Goal: Complete application form: Complete application form

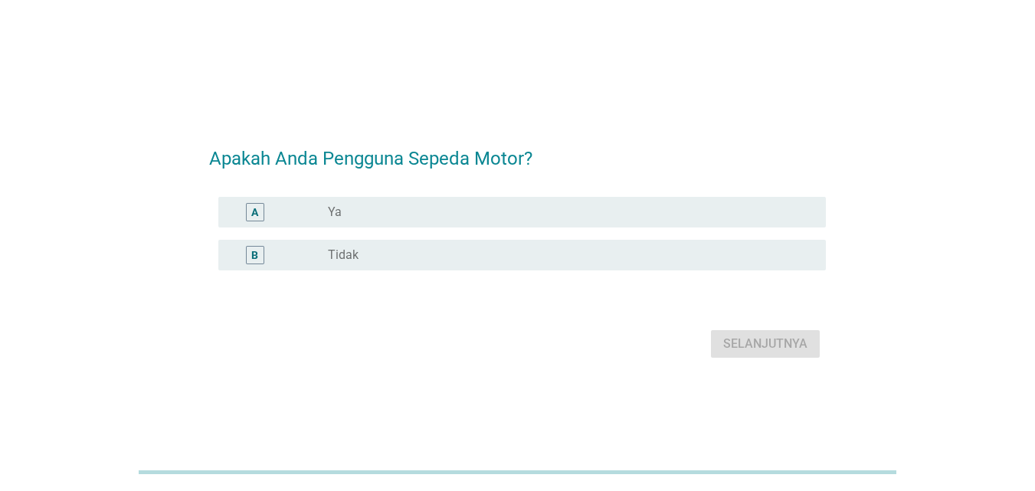
click at [430, 216] on div "radio_button_unchecked Ya" at bounding box center [564, 212] width 473 height 15
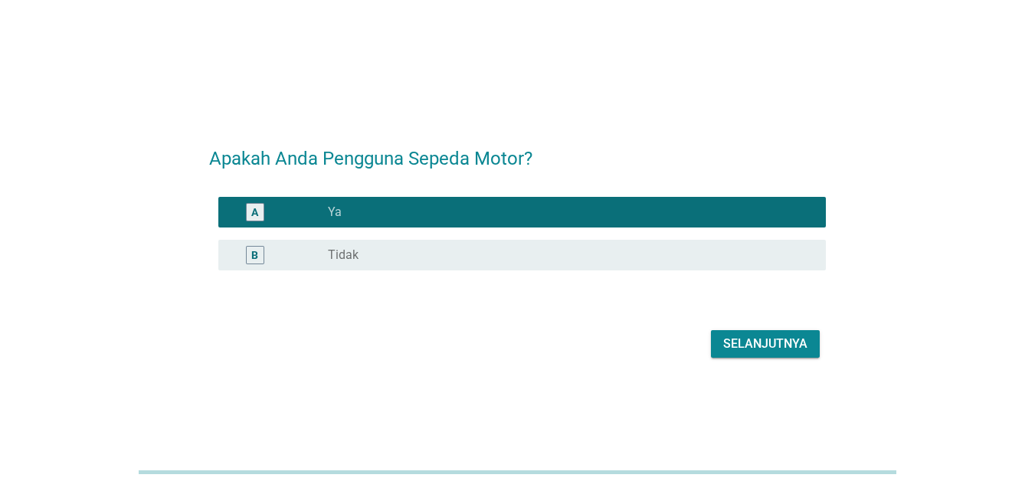
click at [755, 346] on div "Selanjutnya" at bounding box center [765, 344] width 84 height 18
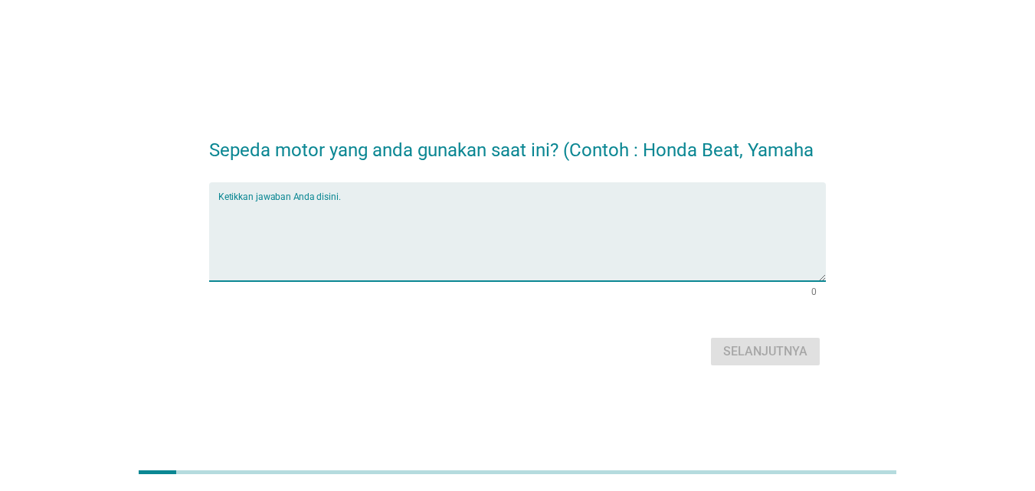
click at [556, 265] on textarea "Ketikkan jawaban Anda disini." at bounding box center [521, 241] width 607 height 80
type textarea "Honda astrea"
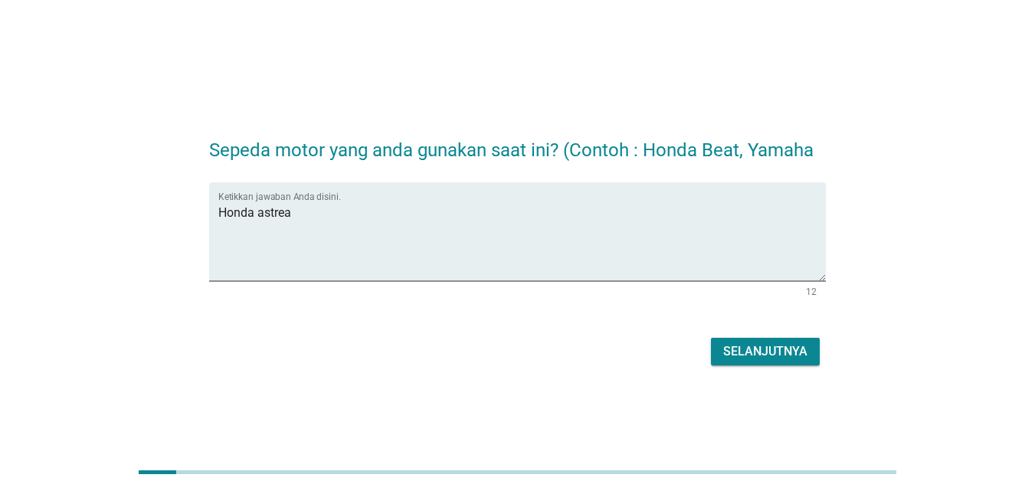
click at [782, 355] on div "Selanjutnya" at bounding box center [765, 351] width 84 height 18
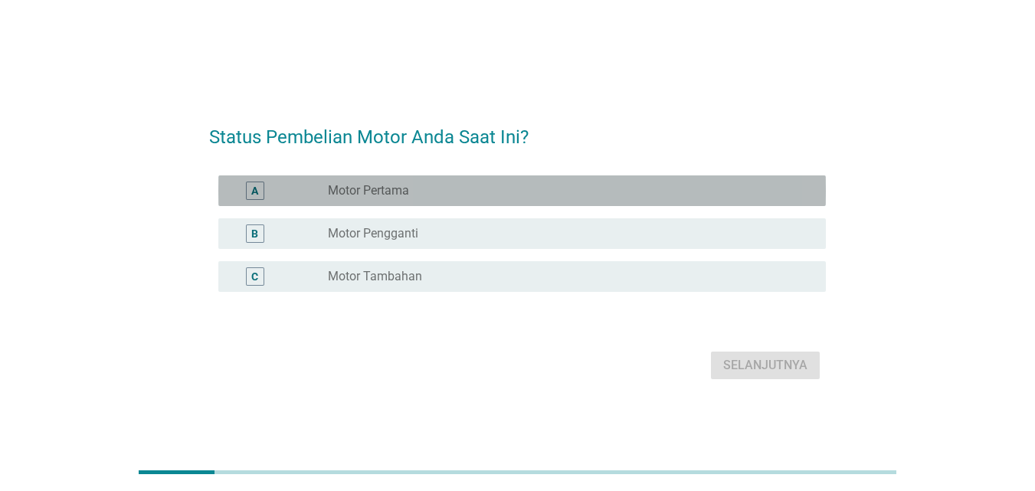
click at [453, 194] on div "radio_button_unchecked Motor Pertama" at bounding box center [564, 190] width 473 height 15
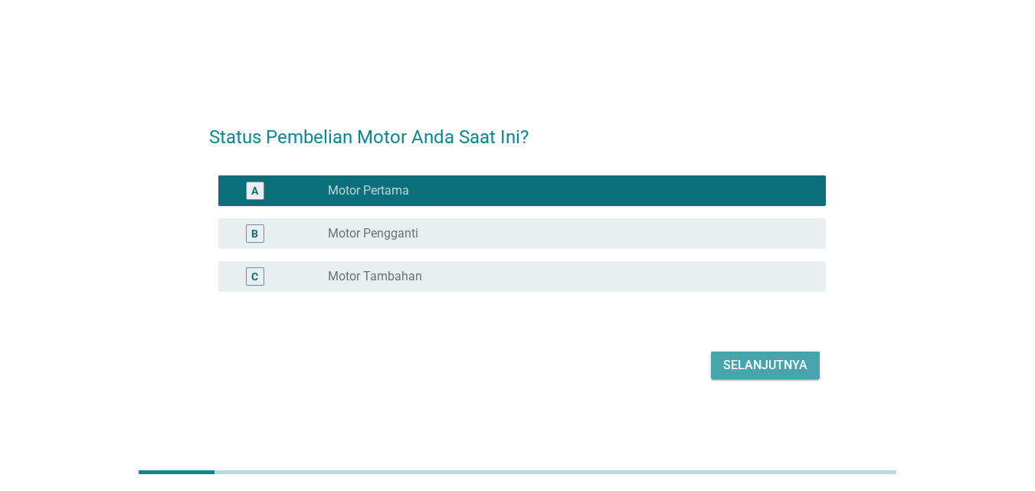
click at [761, 362] on div "Selanjutnya" at bounding box center [765, 365] width 84 height 18
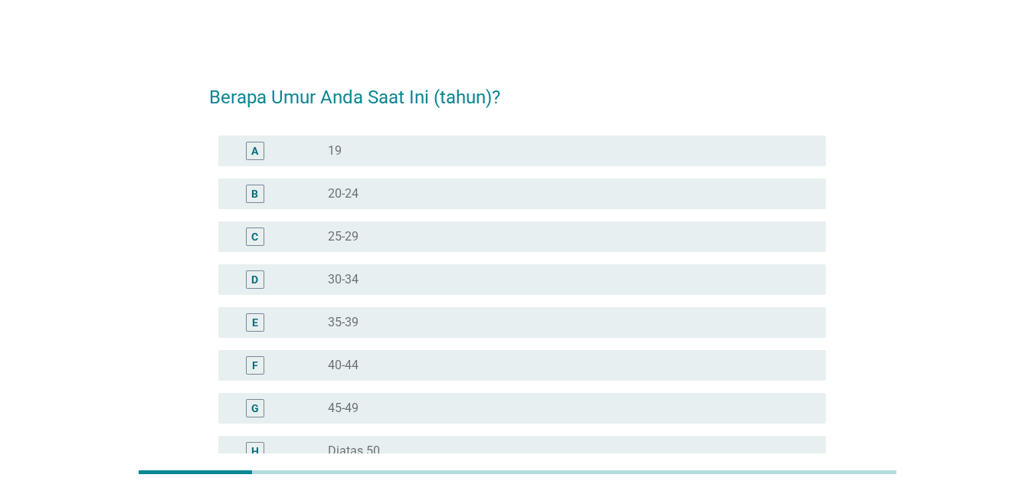
click at [421, 241] on div "radio_button_unchecked 25-29" at bounding box center [564, 236] width 473 height 15
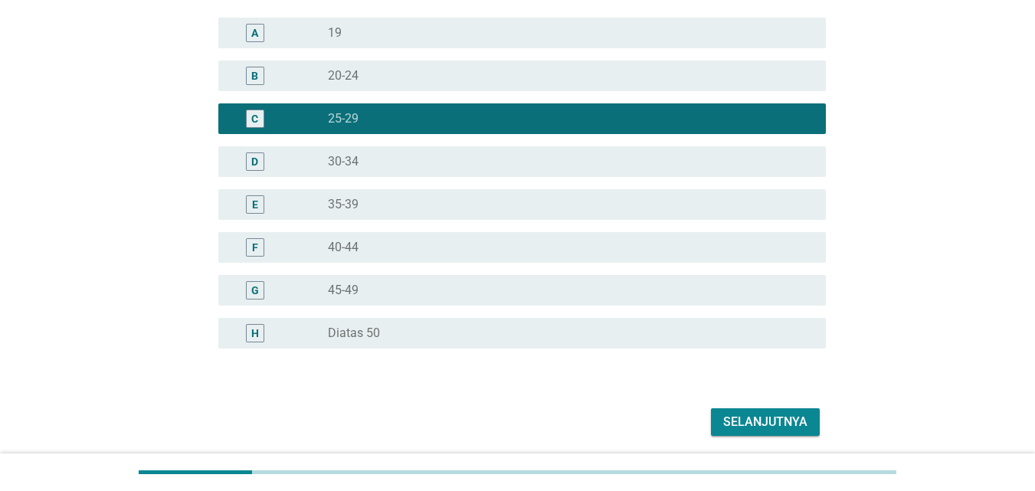
scroll to position [153, 0]
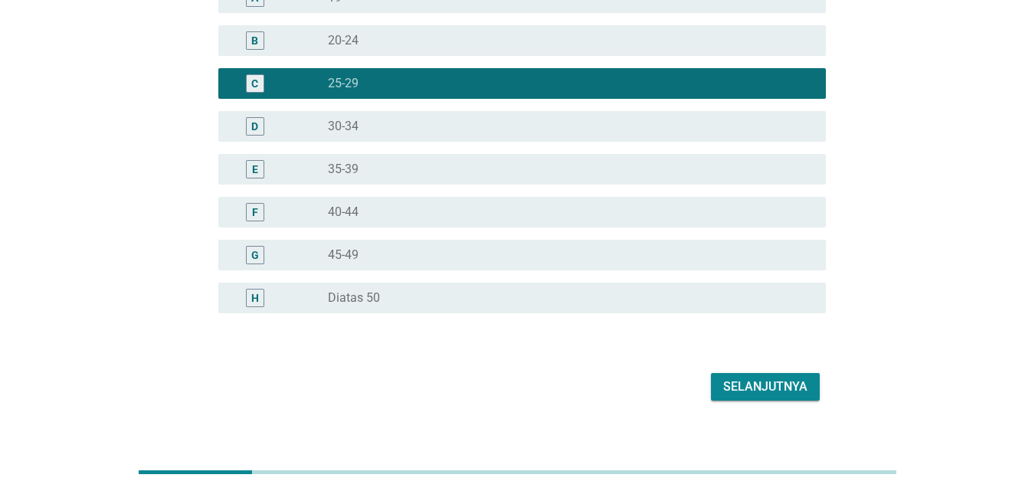
click at [797, 389] on div "Selanjutnya" at bounding box center [765, 387] width 84 height 18
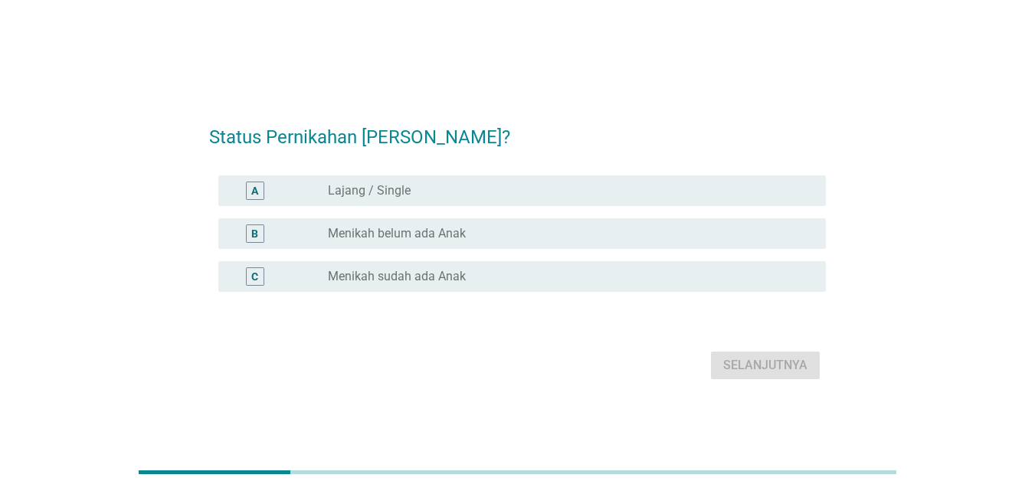
drag, startPoint x: 440, startPoint y: 198, endPoint x: 483, endPoint y: 219, distance: 48.3
click at [440, 198] on div "radio_button_unchecked Lajang / Single" at bounding box center [571, 191] width 486 height 18
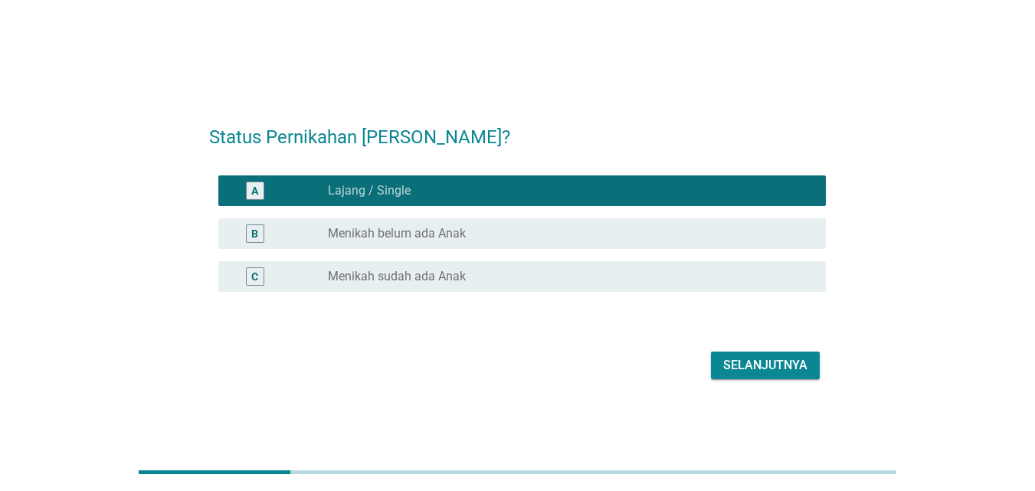
click at [779, 368] on div "Selanjutnya" at bounding box center [765, 365] width 84 height 18
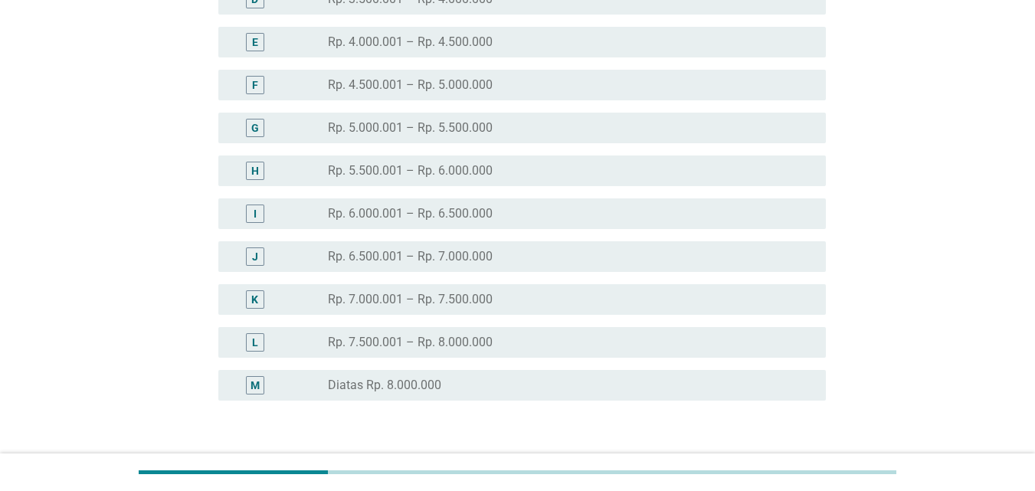
scroll to position [306, 0]
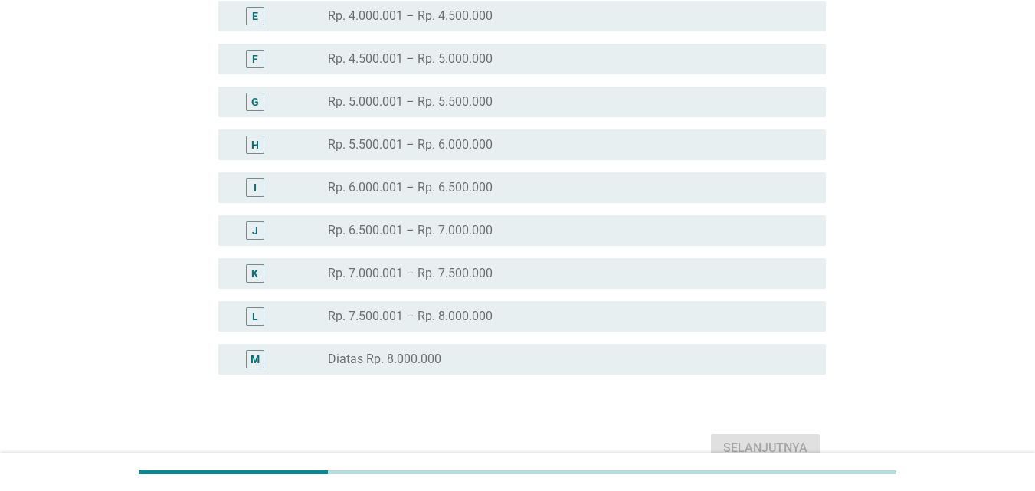
click at [480, 322] on label "Rp. 7.500.001 – Rp. 8.000.000" at bounding box center [410, 316] width 165 height 15
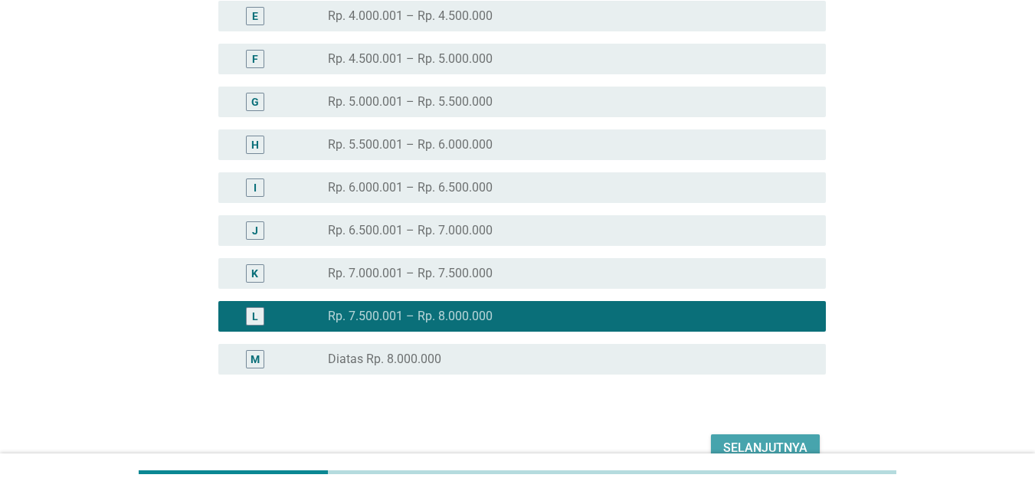
click at [757, 435] on button "Selanjutnya" at bounding box center [765, 448] width 109 height 28
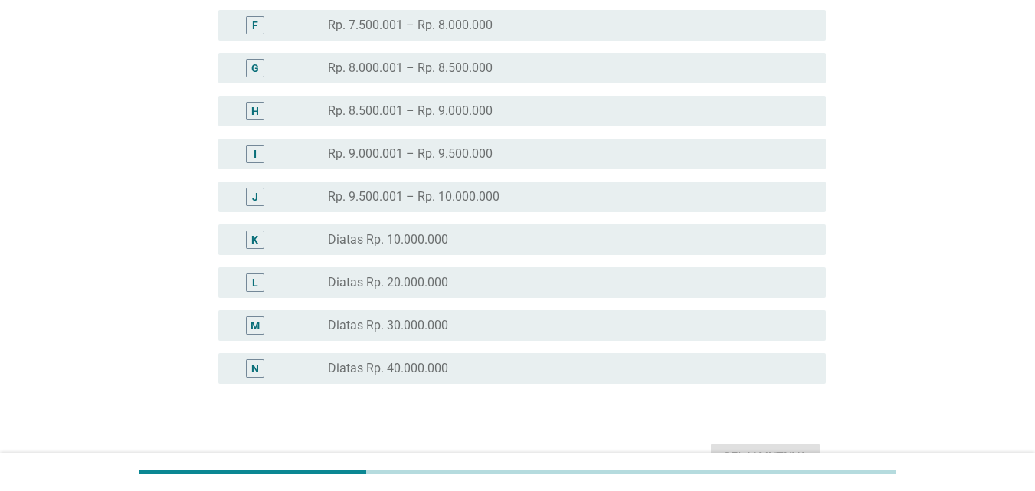
scroll to position [383, 0]
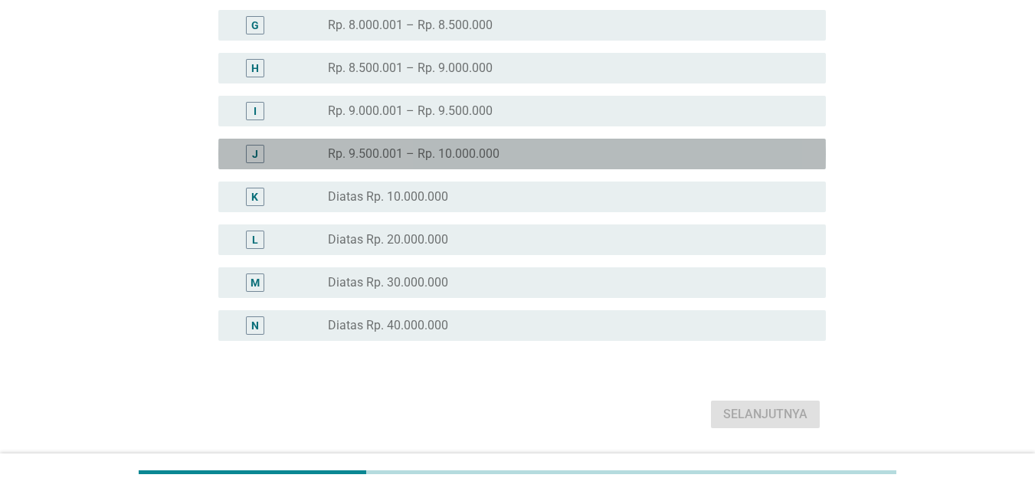
click at [479, 155] on label "Rp. 9.500.001 – Rp. 10.000.000" at bounding box center [414, 153] width 172 height 15
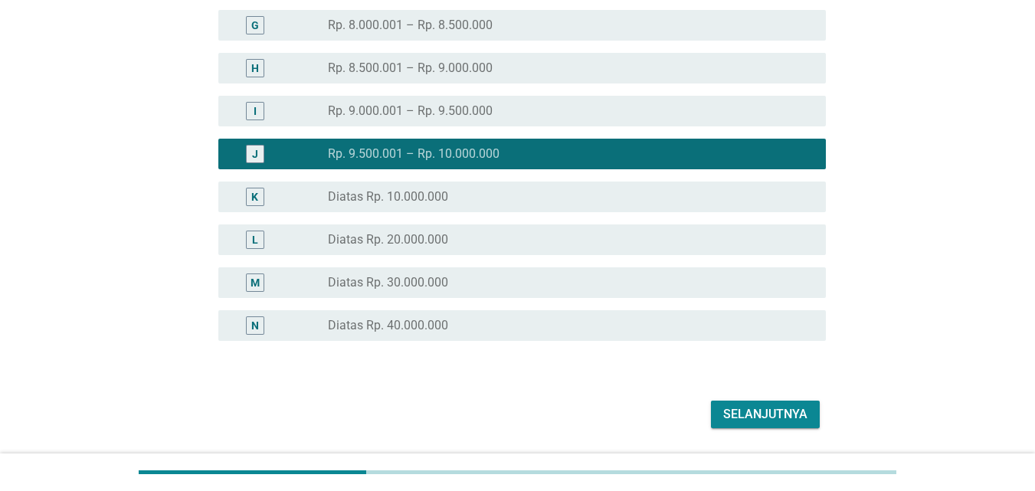
click at [473, 198] on div "radio_button_unchecked Diatas Rp. 10.000.000" at bounding box center [564, 196] width 473 height 15
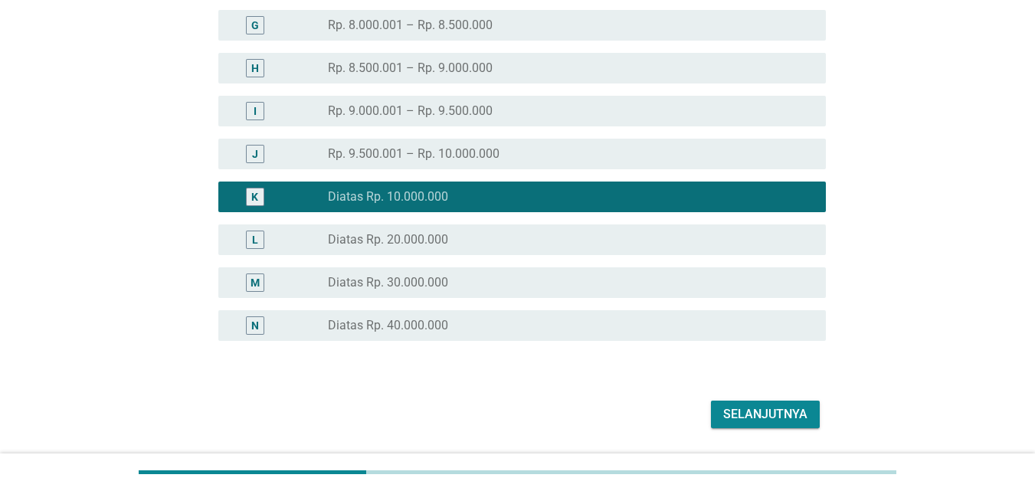
click at [744, 413] on div "Selanjutnya" at bounding box center [765, 414] width 84 height 18
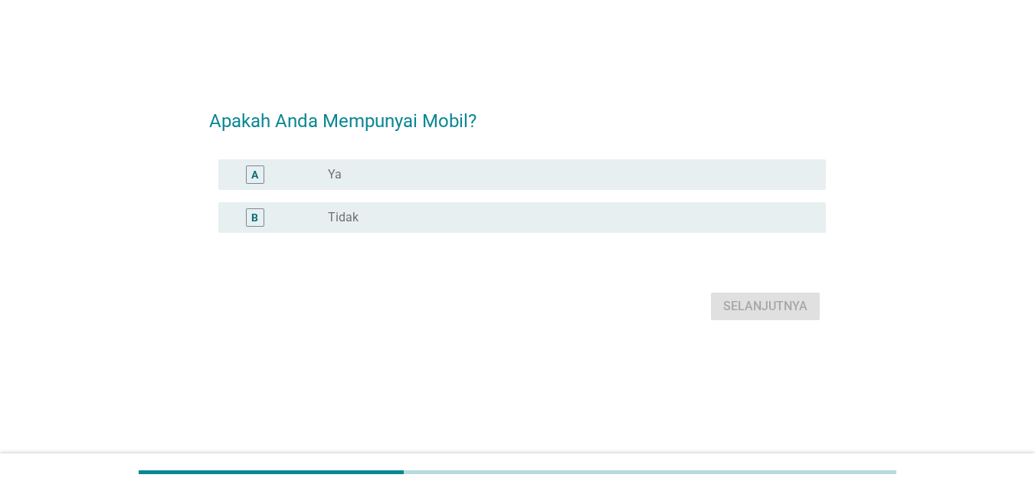
scroll to position [0, 0]
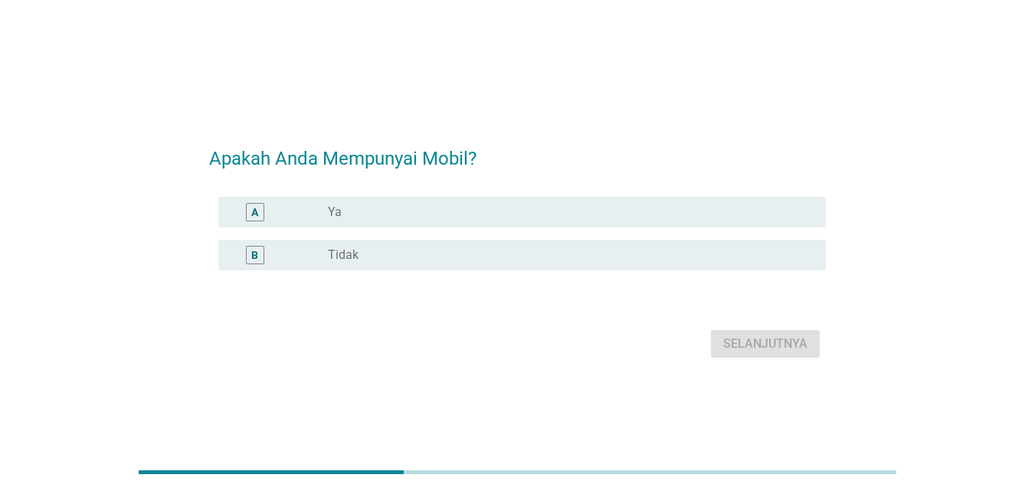
click at [412, 214] on div "radio_button_unchecked Ya" at bounding box center [564, 212] width 473 height 15
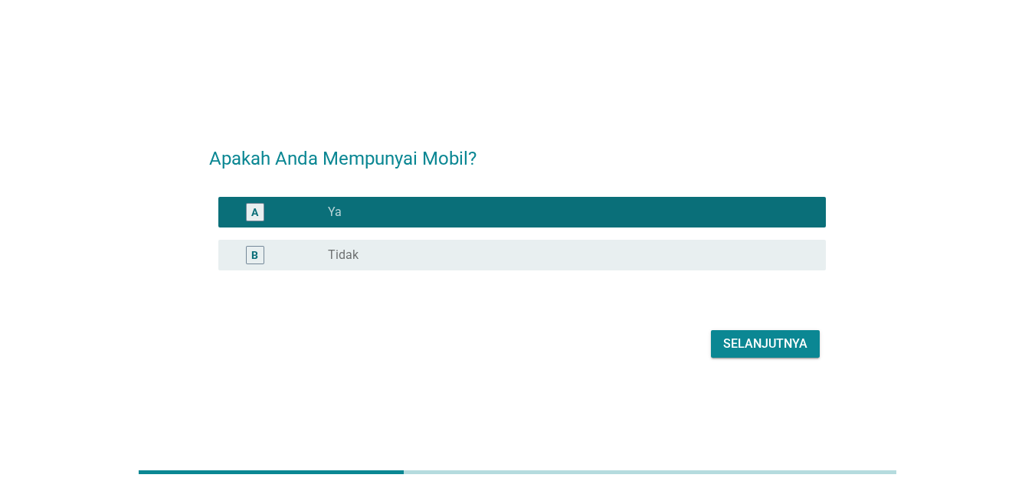
click at [723, 332] on button "Selanjutnya" at bounding box center [765, 344] width 109 height 28
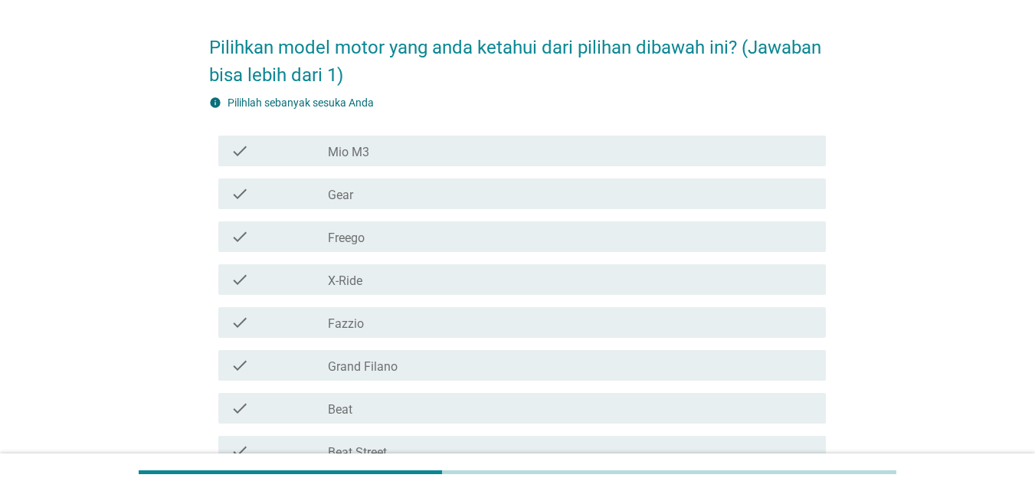
scroll to position [77, 0]
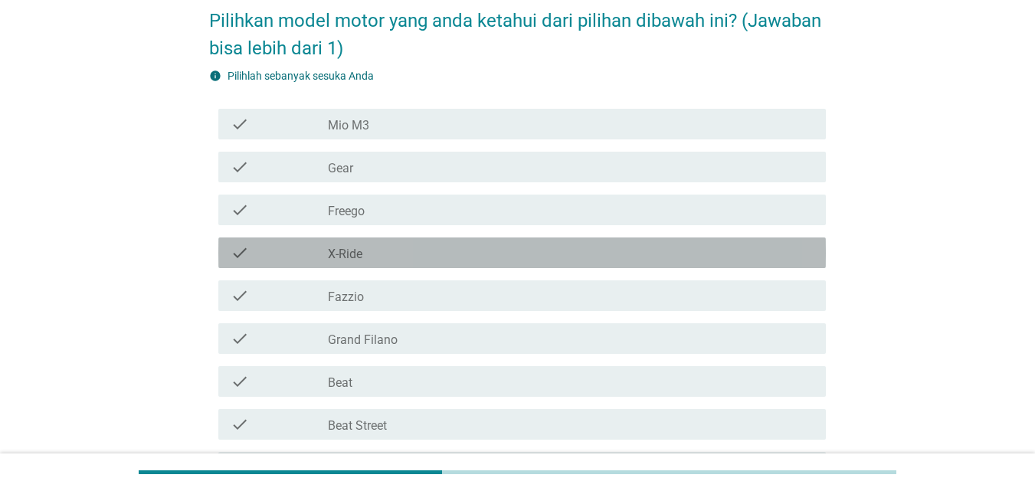
drag, startPoint x: 391, startPoint y: 254, endPoint x: 394, endPoint y: 222, distance: 31.6
click at [391, 253] on div "check_box_outline_blank X-Ride" at bounding box center [571, 253] width 486 height 18
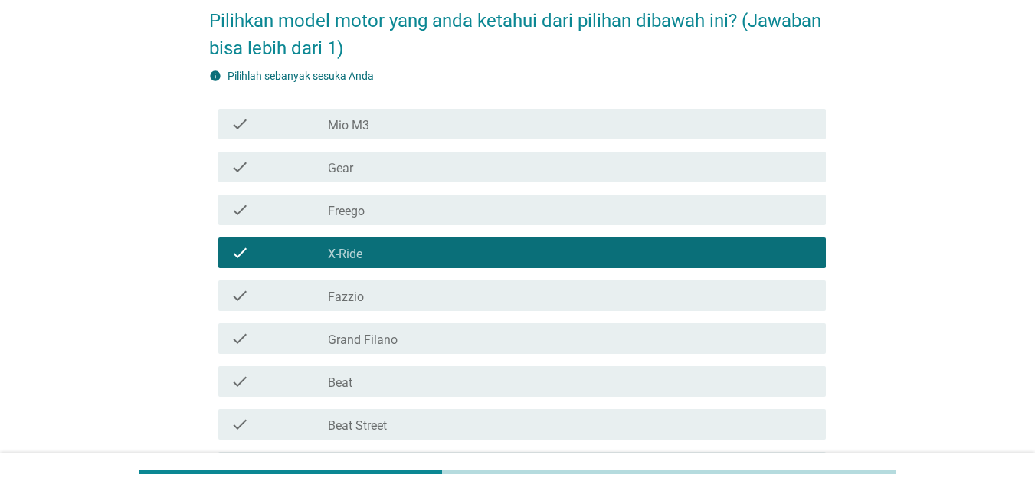
click at [402, 126] on div "check_box_outline_blank Mio M3" at bounding box center [571, 124] width 486 height 18
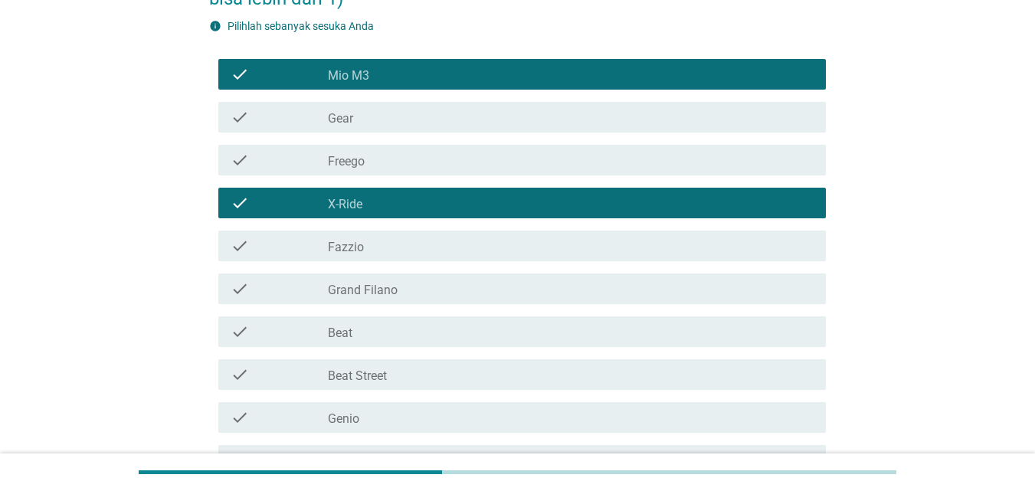
scroll to position [230, 0]
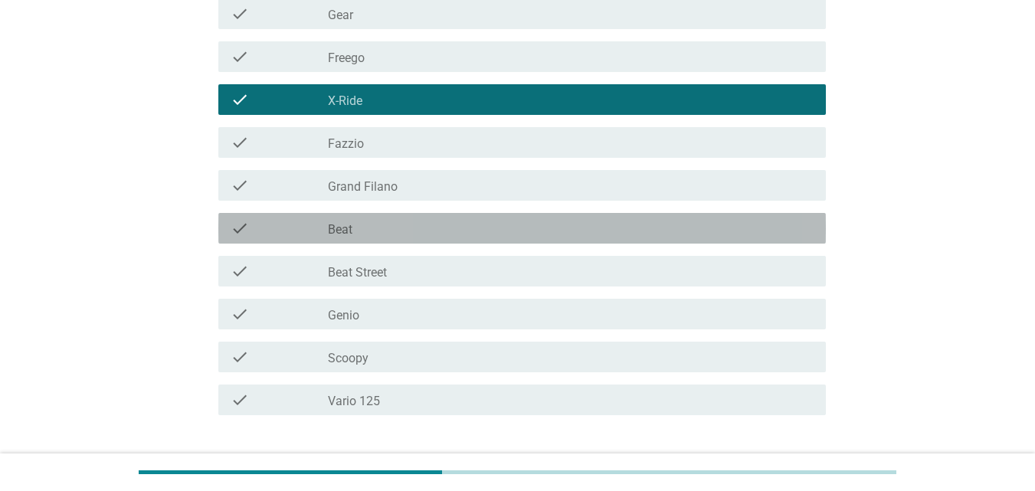
click at [435, 228] on div "check_box_outline_blank Beat" at bounding box center [571, 228] width 486 height 18
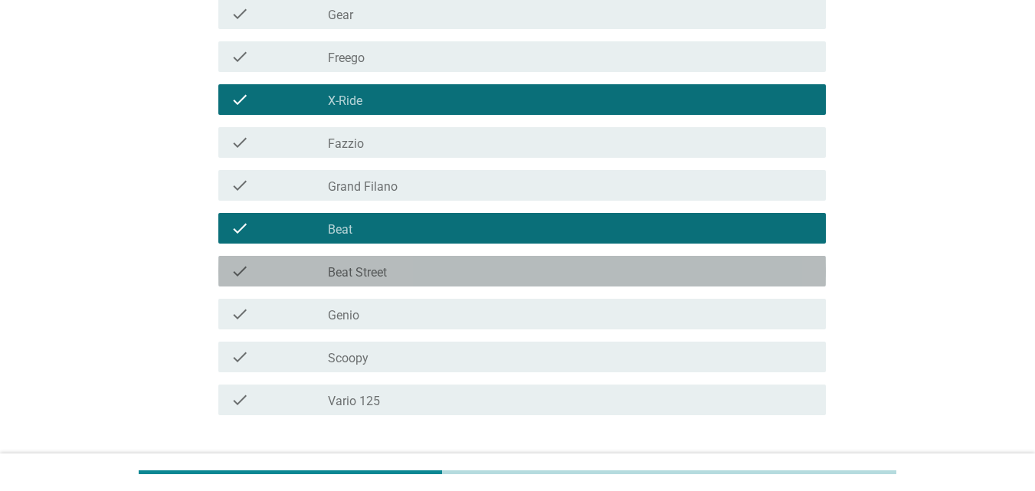
click at [440, 270] on div "check_box_outline_blank Beat Street" at bounding box center [571, 271] width 486 height 18
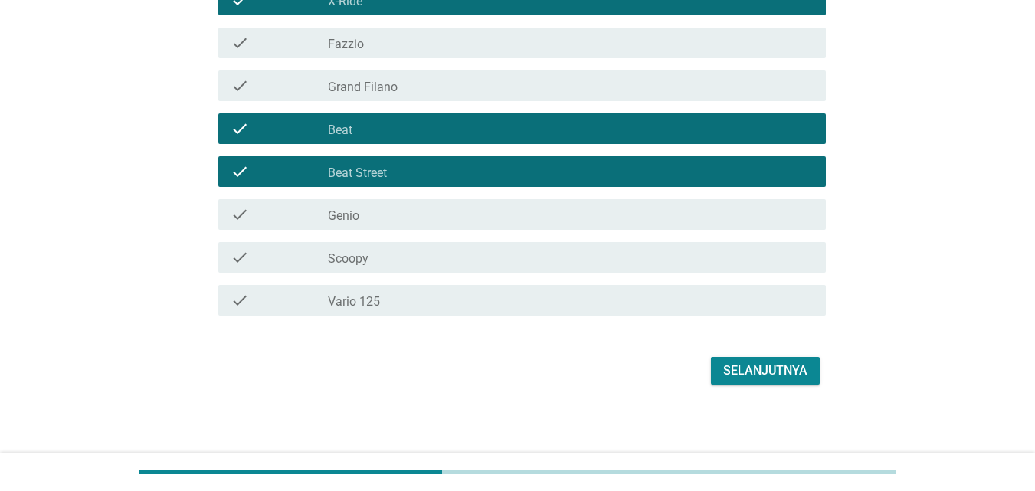
scroll to position [332, 0]
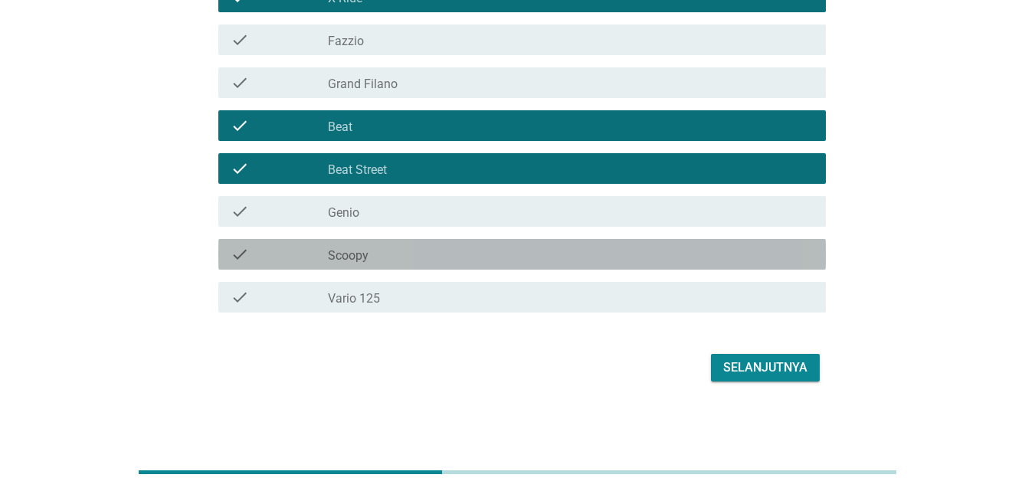
click at [441, 243] on div "check check_box_outline_blank Scoopy" at bounding box center [521, 254] width 607 height 31
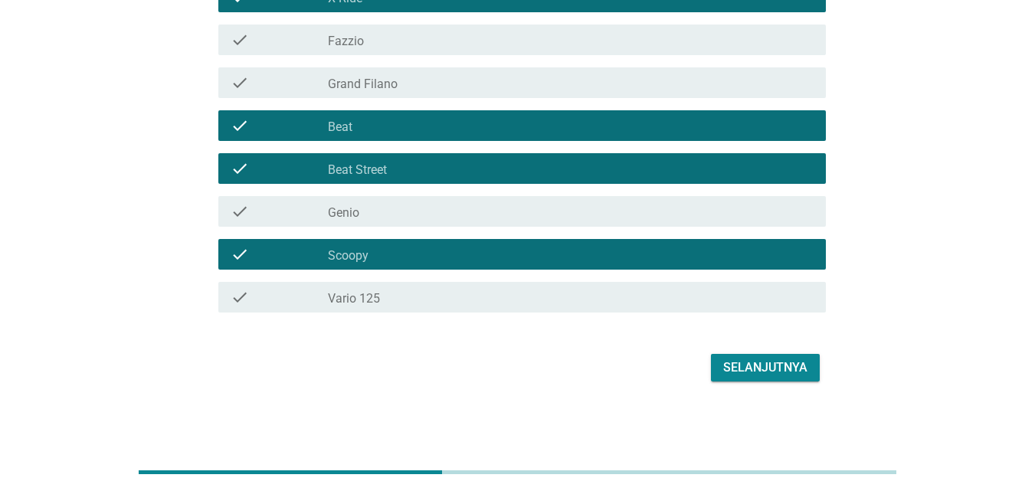
click at [446, 290] on div "check_box_outline_blank Vario 125" at bounding box center [571, 297] width 486 height 18
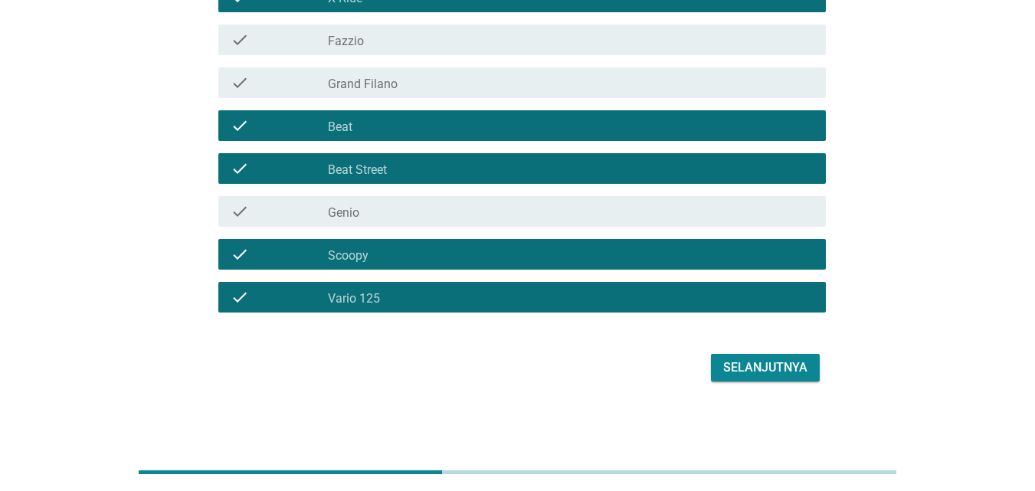
click at [761, 374] on div "Selanjutnya" at bounding box center [765, 367] width 84 height 18
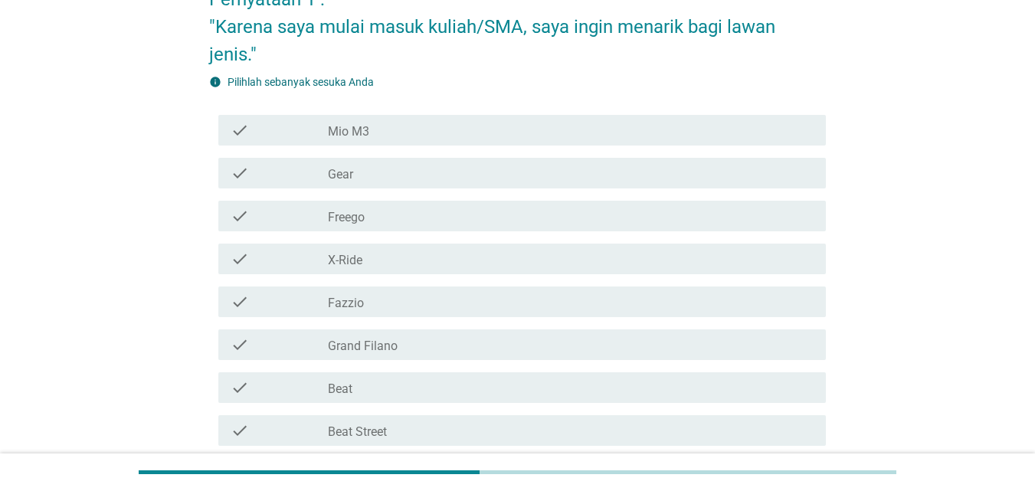
scroll to position [230, 0]
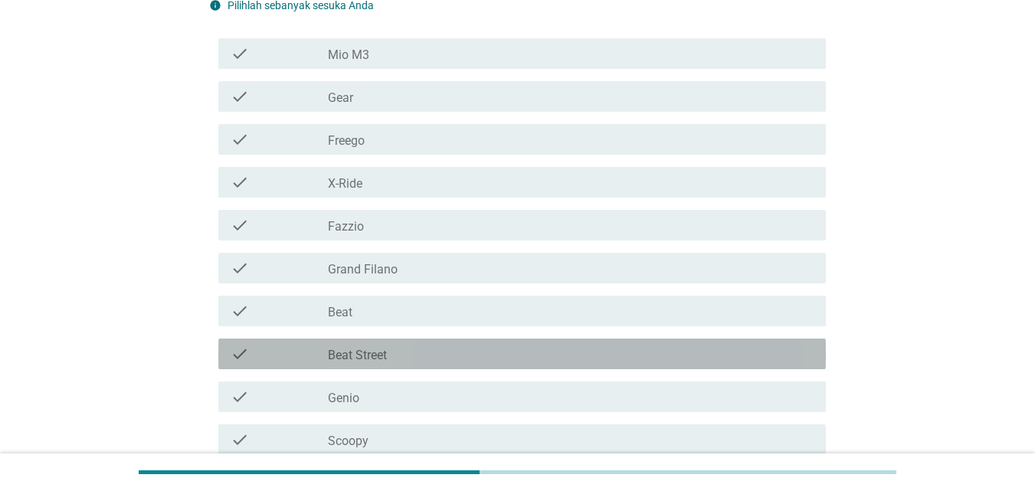
click at [404, 358] on div "check_box_outline_blank Beat Street" at bounding box center [571, 354] width 486 height 18
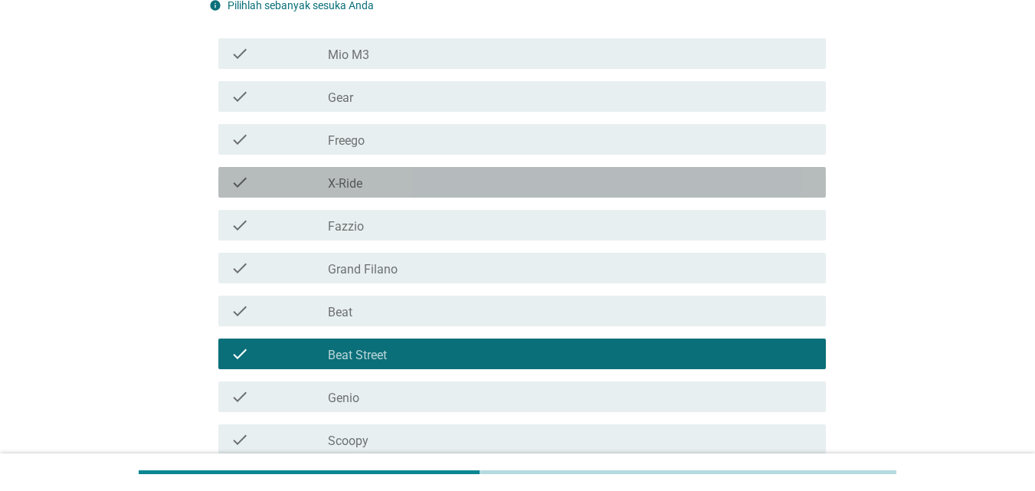
click at [467, 187] on div "check_box_outline_blank X-Ride" at bounding box center [571, 182] width 486 height 18
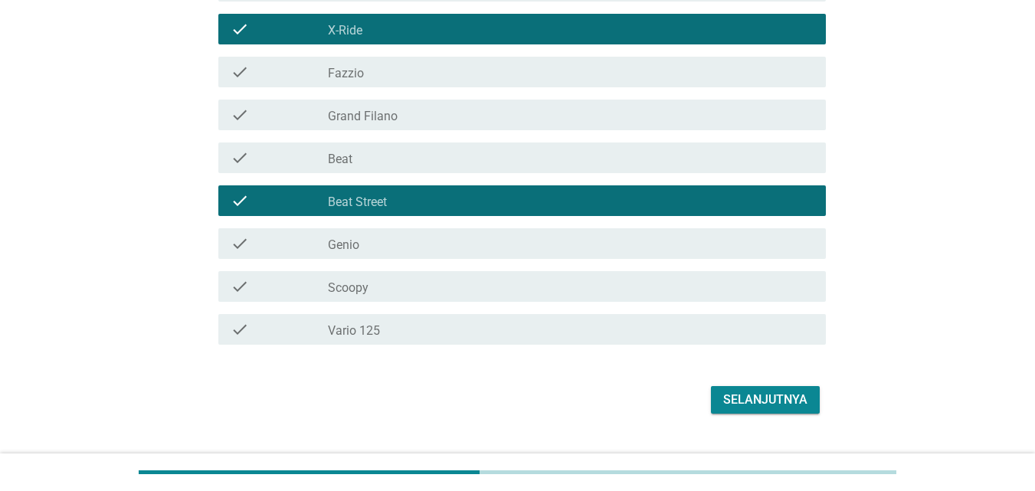
scroll to position [415, 0]
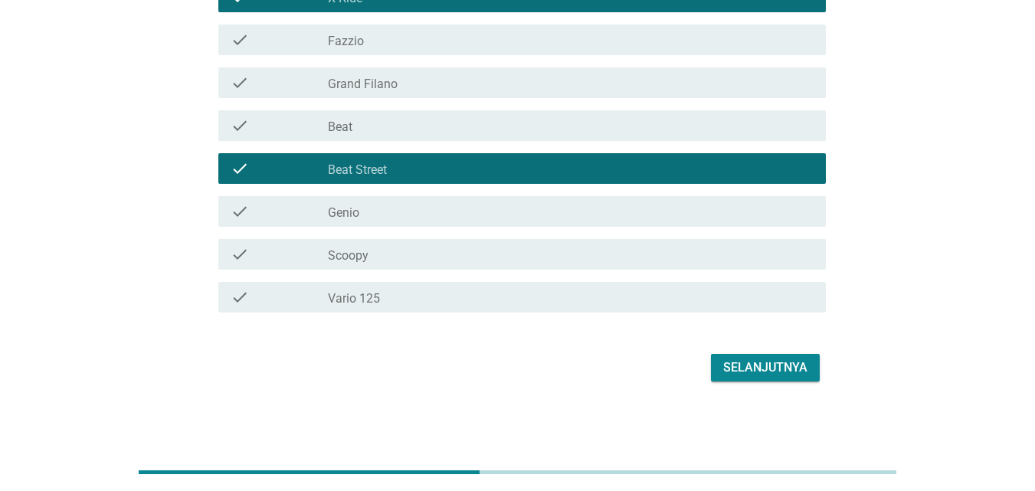
click at [737, 359] on div "Selanjutnya" at bounding box center [765, 367] width 84 height 18
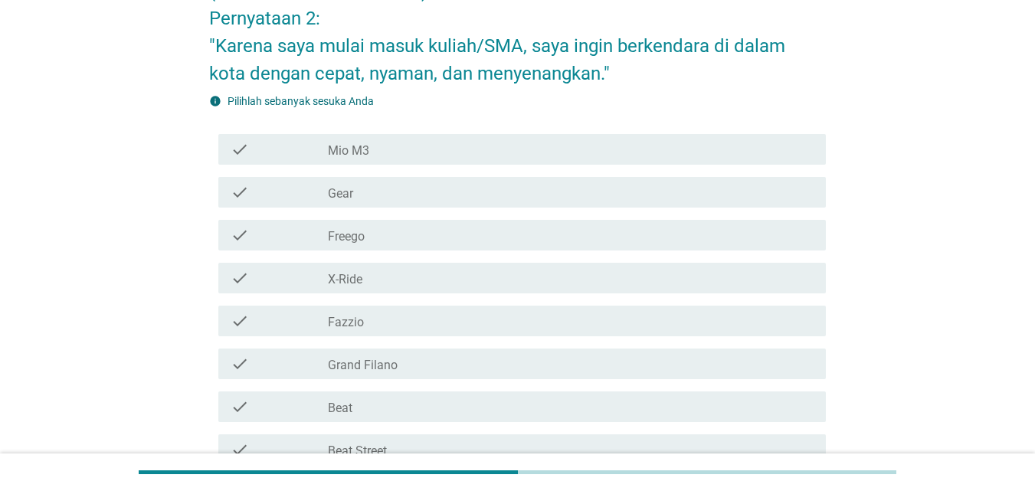
scroll to position [153, 0]
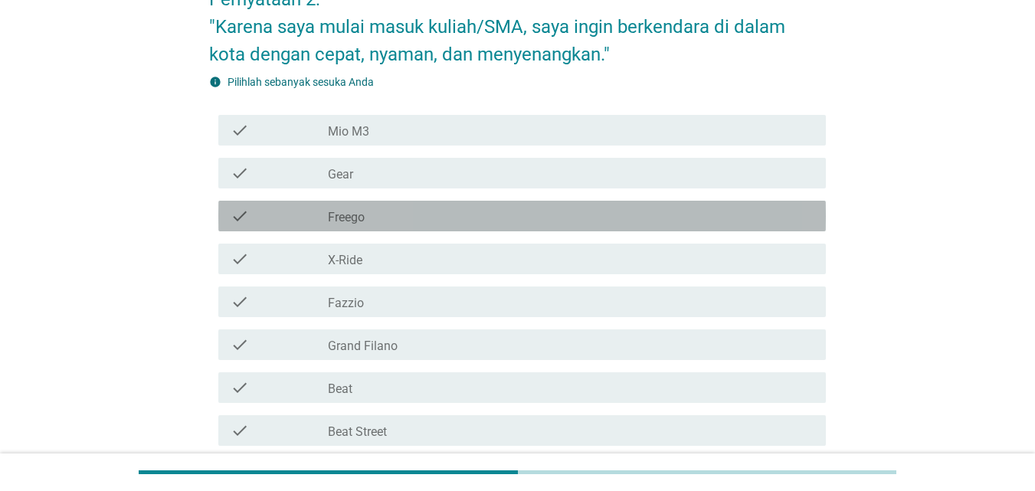
click at [447, 211] on div "check_box_outline_blank Freego" at bounding box center [571, 216] width 486 height 18
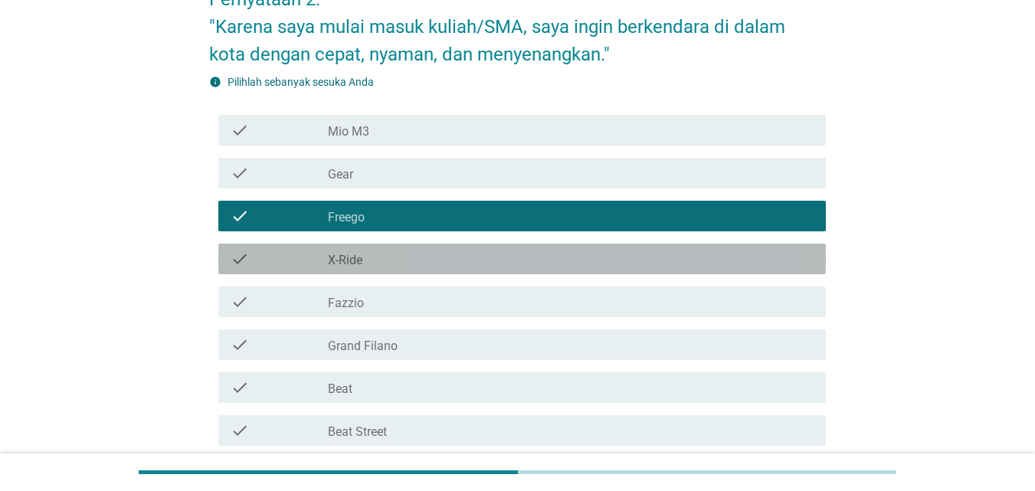
click at [436, 251] on div "check_box_outline_blank X-Ride" at bounding box center [571, 259] width 486 height 18
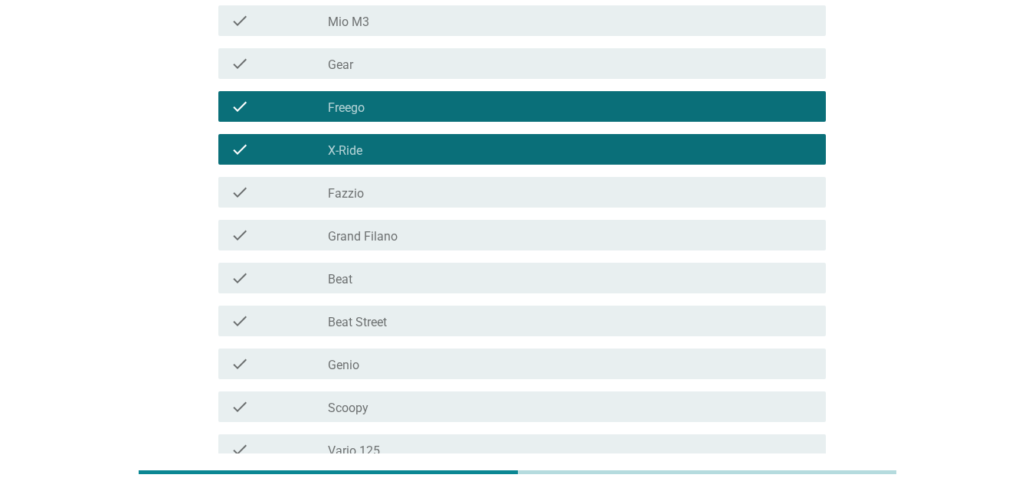
scroll to position [262, 0]
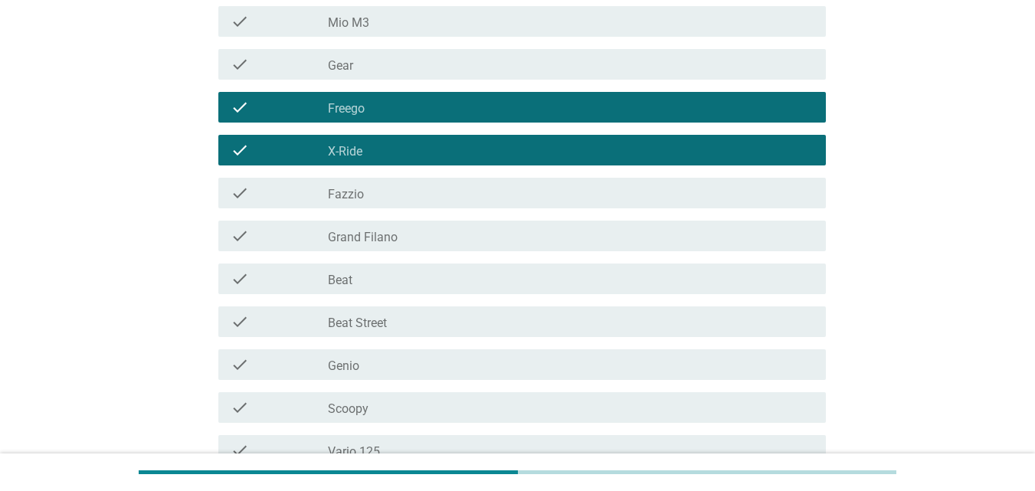
click at [460, 106] on div "check_box_outline_blank Freego" at bounding box center [571, 107] width 486 height 18
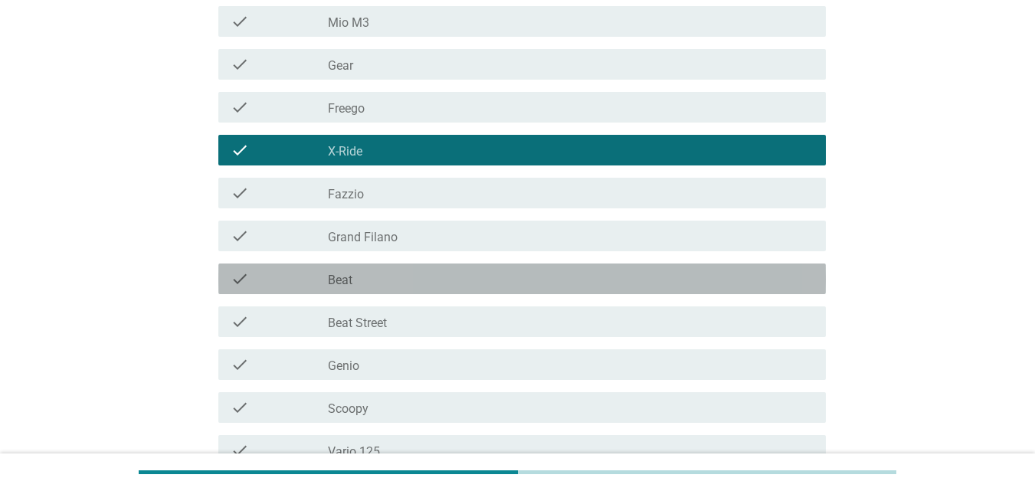
click at [436, 281] on div "check_box_outline_blank Beat" at bounding box center [571, 279] width 486 height 18
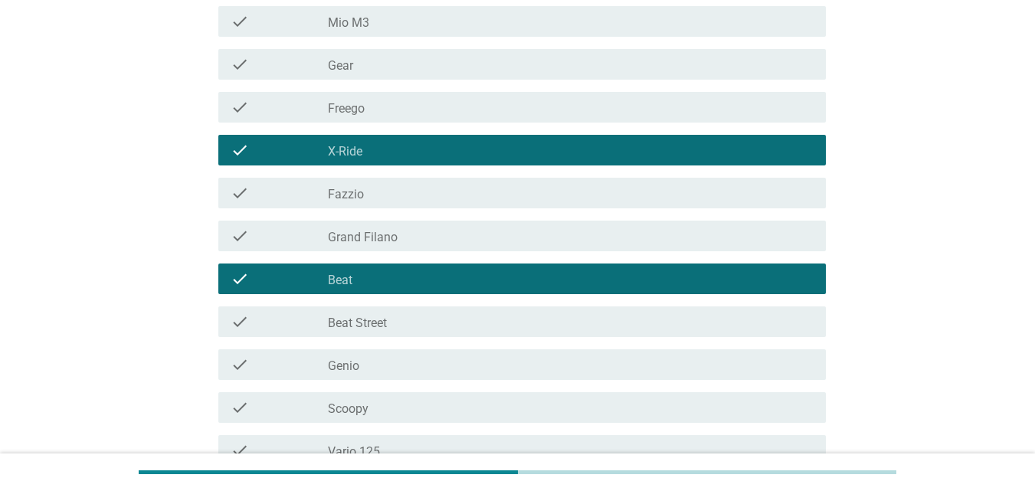
click at [434, 321] on div "check_box_outline_blank Beat Street" at bounding box center [571, 322] width 486 height 18
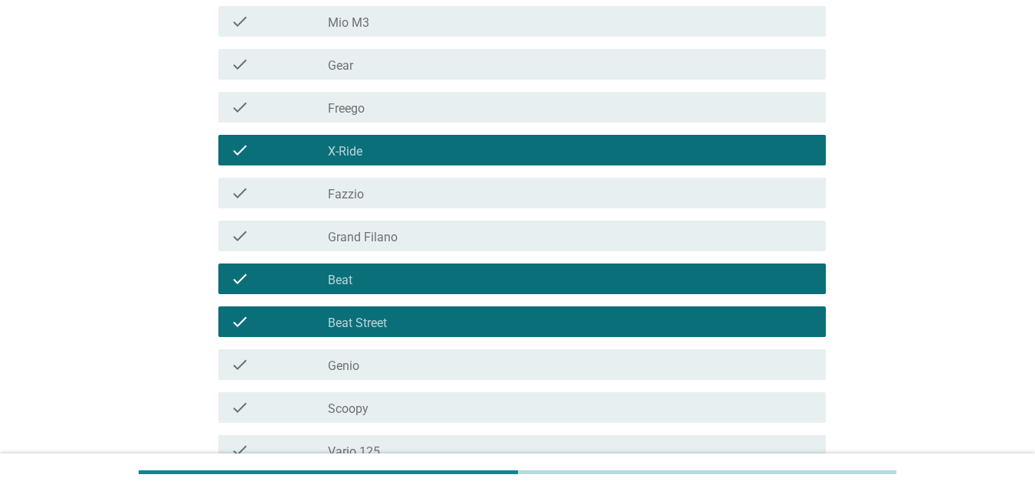
click at [451, 156] on div "check_box_outline_blank X-Ride" at bounding box center [571, 150] width 486 height 18
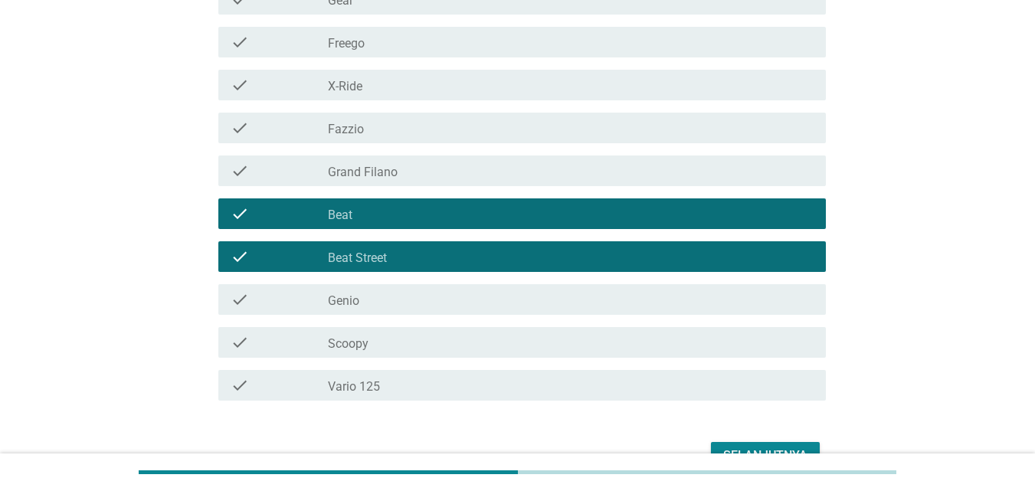
scroll to position [415, 0]
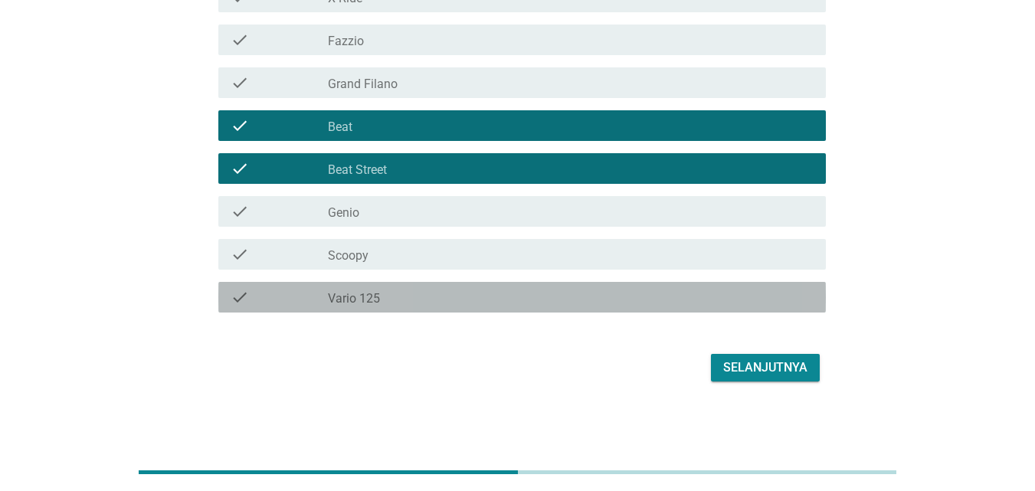
drag, startPoint x: 491, startPoint y: 294, endPoint x: 575, endPoint y: 311, distance: 85.2
click at [491, 295] on div "check_box_outline_blank Vario 125" at bounding box center [571, 297] width 486 height 18
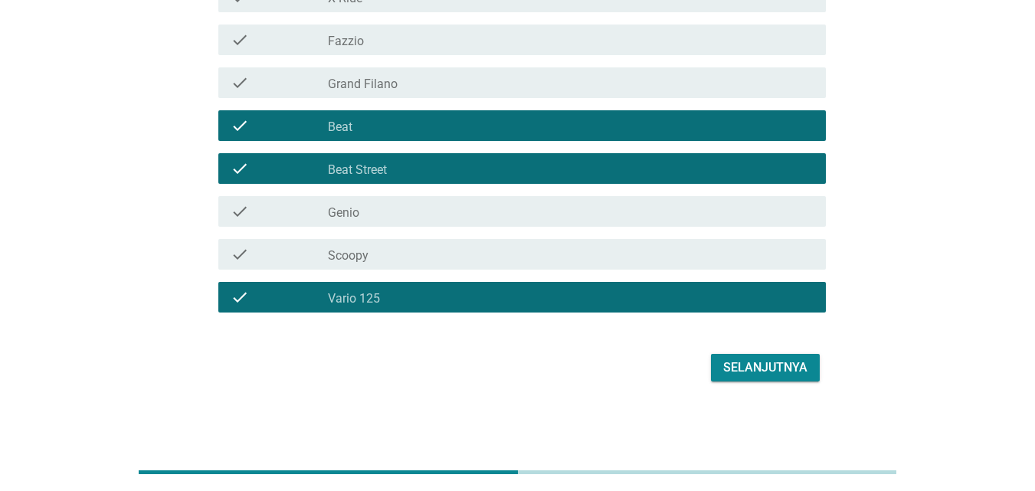
click at [733, 351] on div "Selanjutnya" at bounding box center [517, 367] width 617 height 37
click at [737, 365] on div "Selanjutnya" at bounding box center [765, 367] width 84 height 18
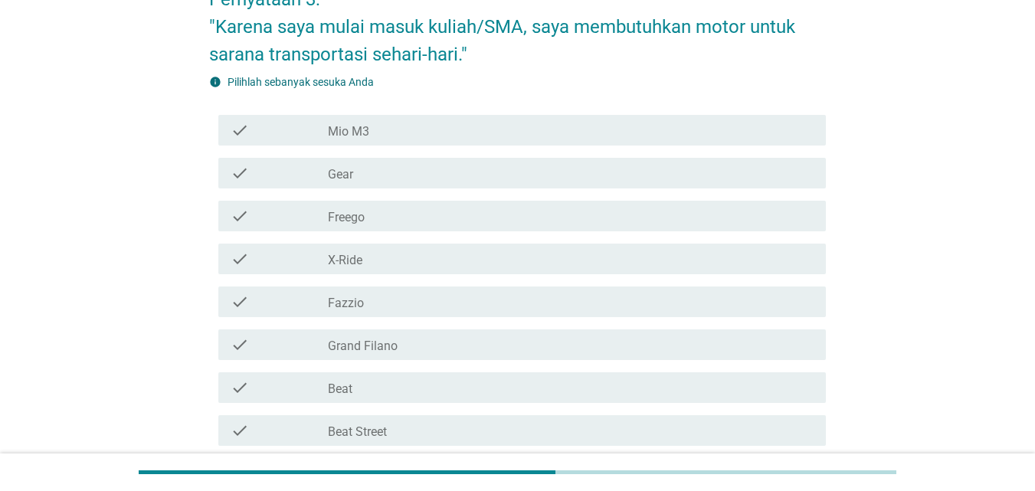
scroll to position [230, 0]
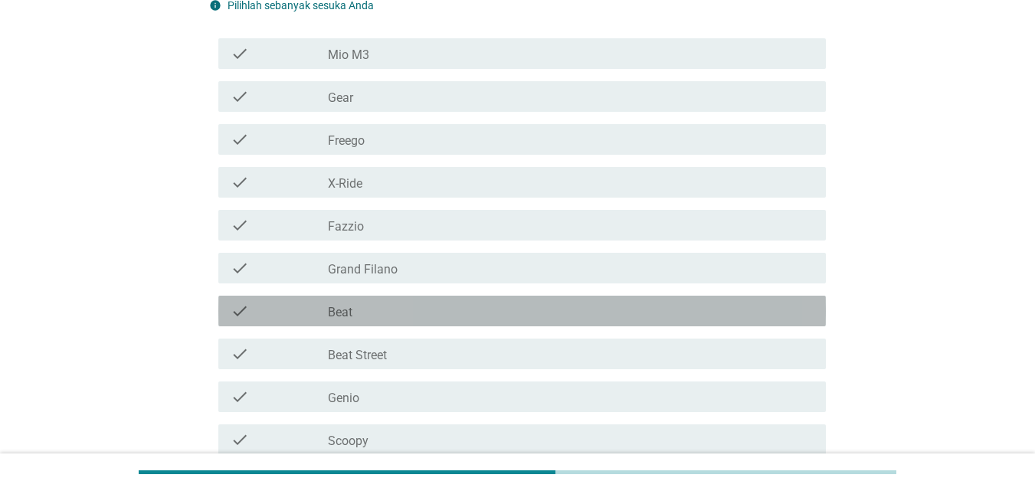
drag, startPoint x: 438, startPoint y: 315, endPoint x: 451, endPoint y: 329, distance: 19.5
click at [439, 315] on div "check_box_outline_blank Beat" at bounding box center [571, 311] width 486 height 18
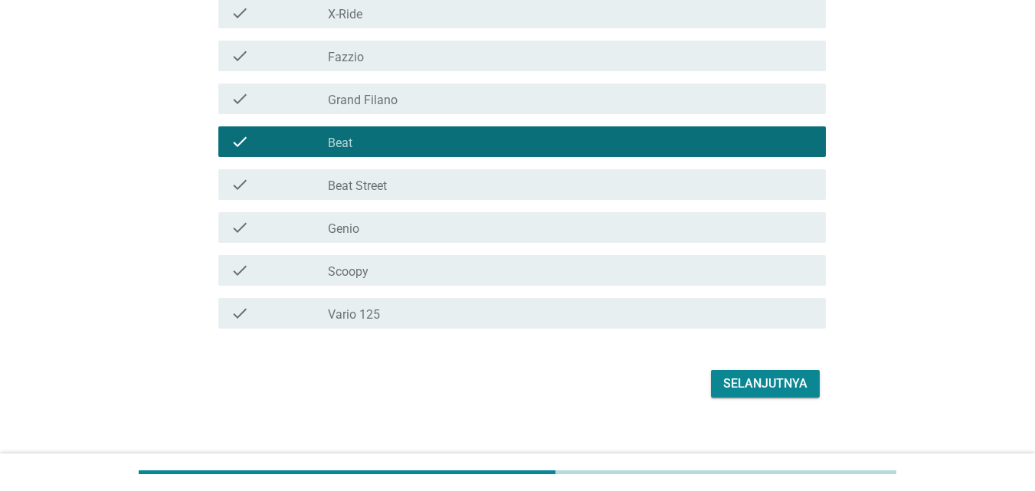
scroll to position [415, 0]
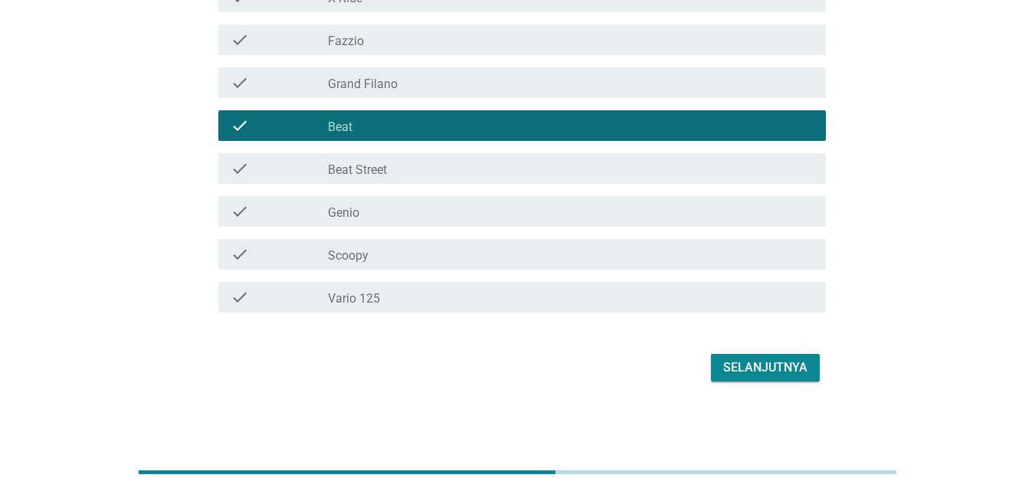
click at [733, 357] on button "Selanjutnya" at bounding box center [765, 368] width 109 height 28
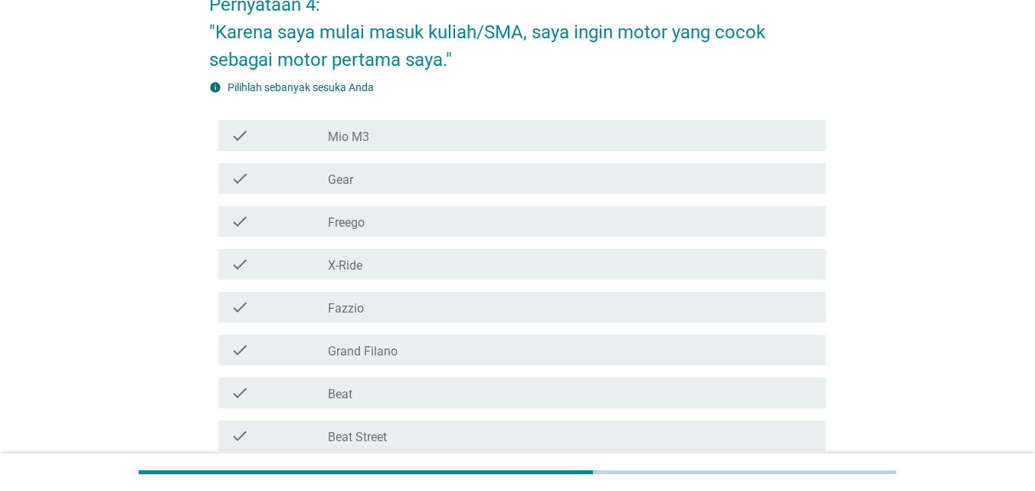
scroll to position [230, 0]
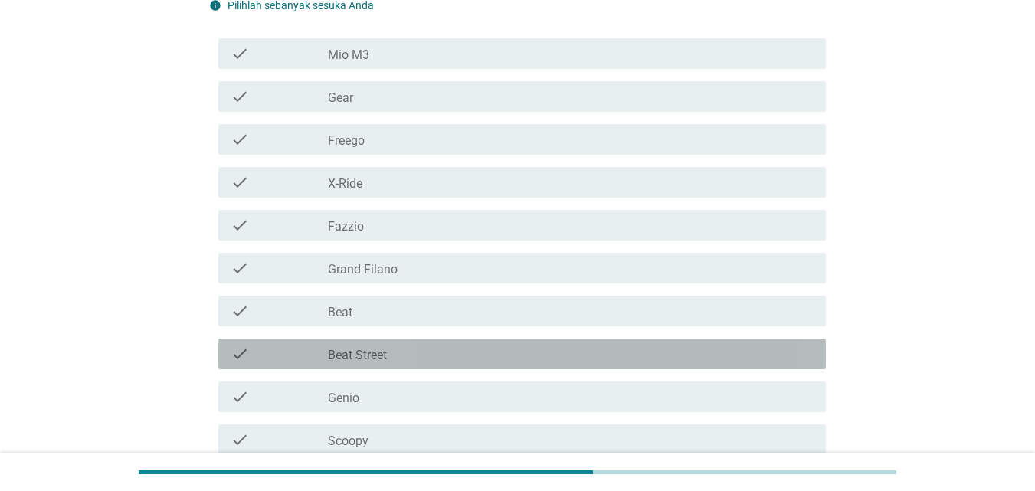
drag, startPoint x: 431, startPoint y: 365, endPoint x: 492, endPoint y: 352, distance: 61.7
click at [434, 363] on div "check check_box_outline_blank Beat Street" at bounding box center [521, 354] width 607 height 31
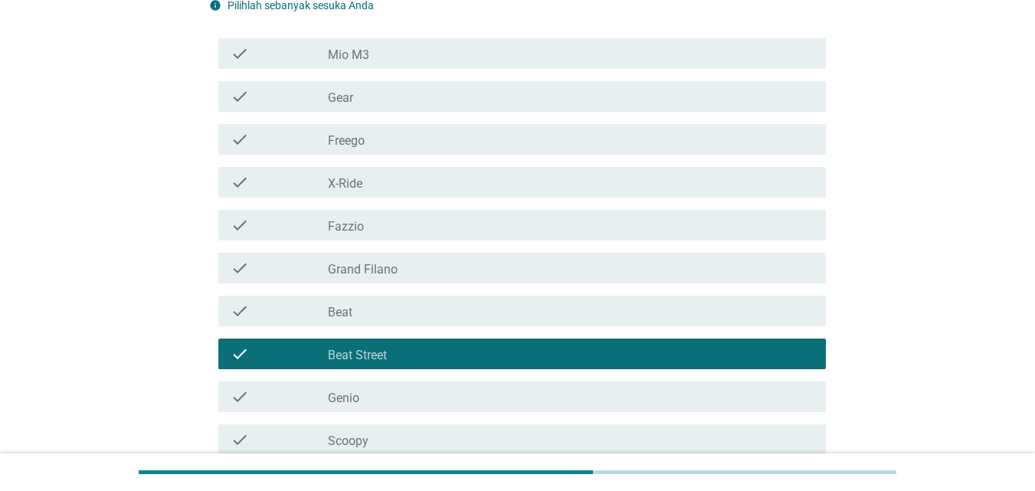
scroll to position [415, 0]
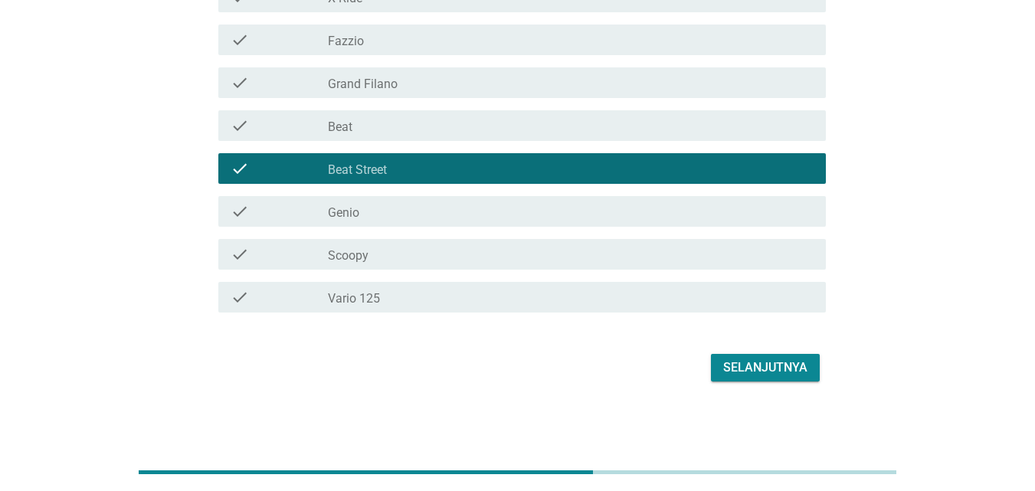
click at [771, 372] on div "Selanjutnya" at bounding box center [765, 367] width 84 height 18
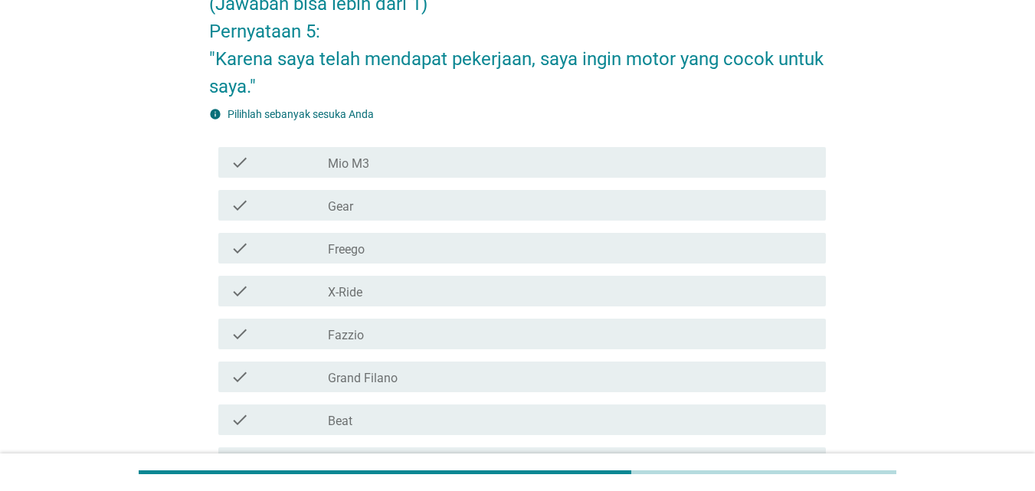
scroll to position [306, 0]
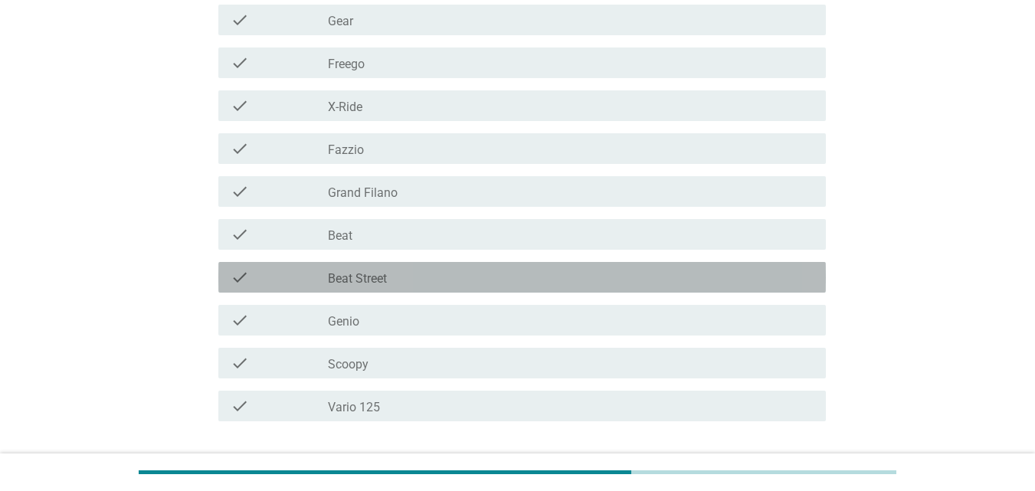
click at [458, 276] on div "check_box_outline_blank Beat Street" at bounding box center [571, 277] width 486 height 18
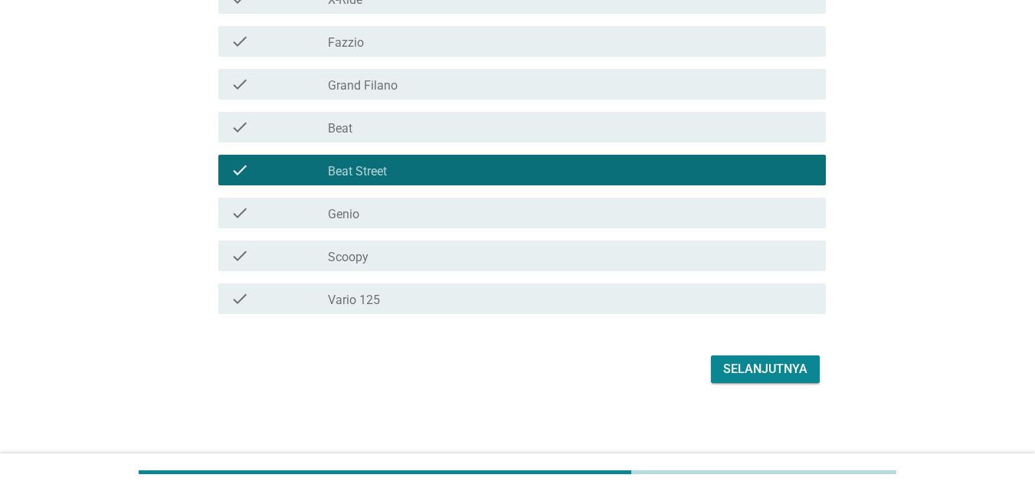
scroll to position [415, 0]
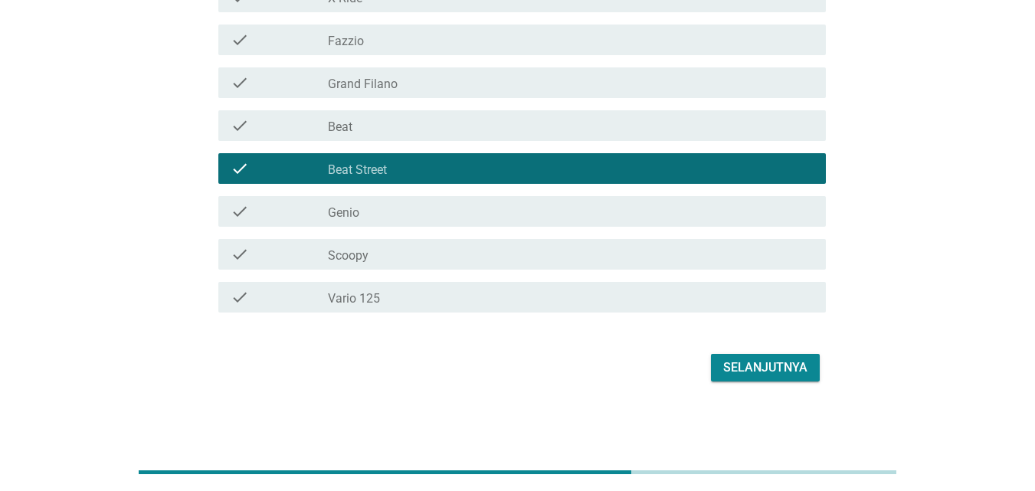
click at [742, 365] on div "Selanjutnya" at bounding box center [765, 367] width 84 height 18
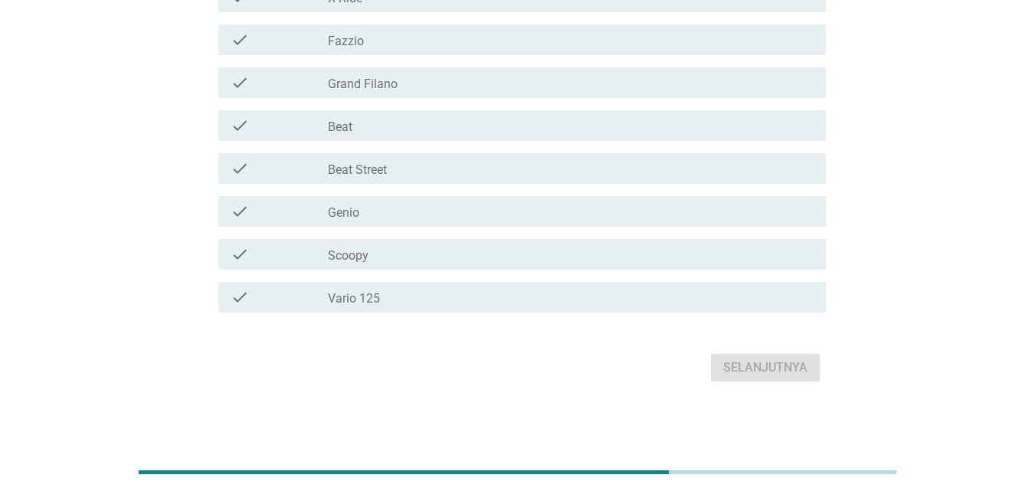
click at [427, 155] on div "check check_box_outline_blank Beat Street" at bounding box center [521, 168] width 607 height 31
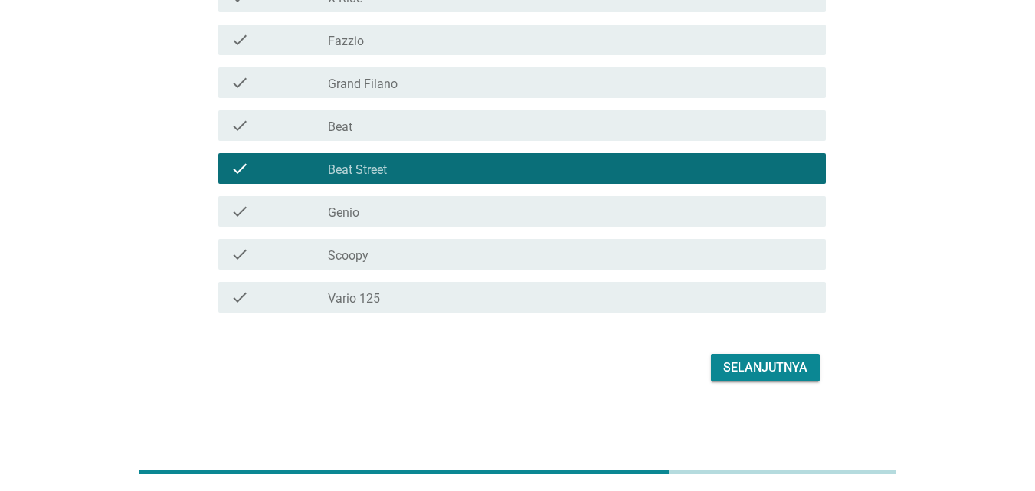
click at [433, 141] on div "check check_box_outline_blank Beat" at bounding box center [517, 125] width 617 height 43
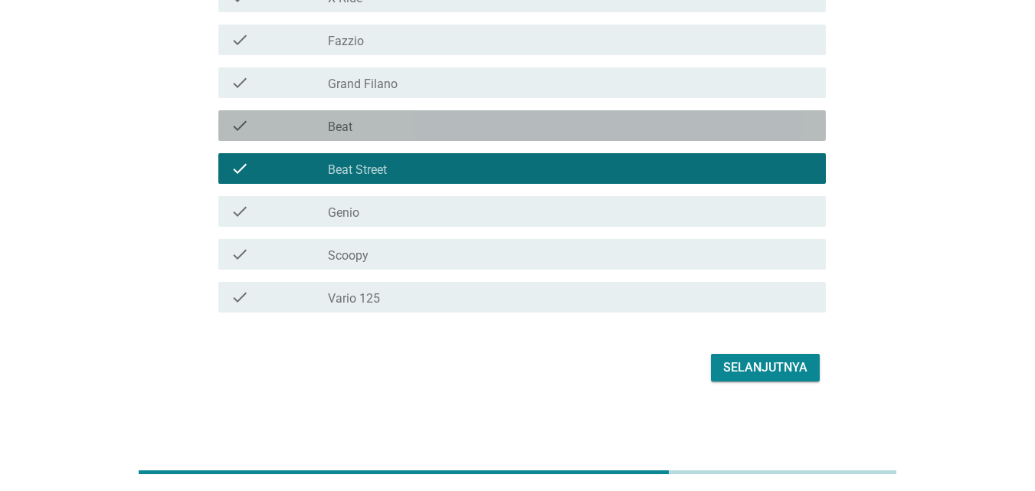
click at [447, 132] on div "check_box_outline_blank Beat" at bounding box center [571, 125] width 486 height 18
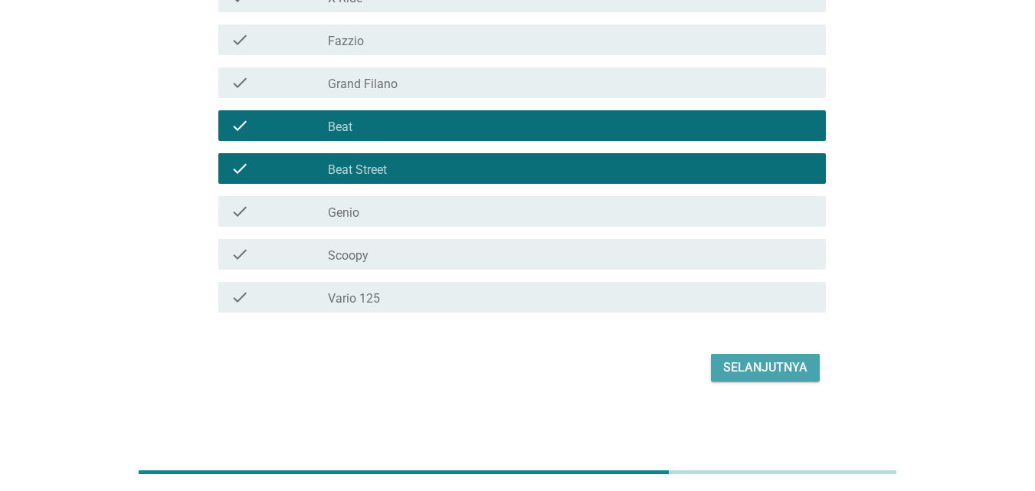
click at [768, 356] on button "Selanjutnya" at bounding box center [765, 368] width 109 height 28
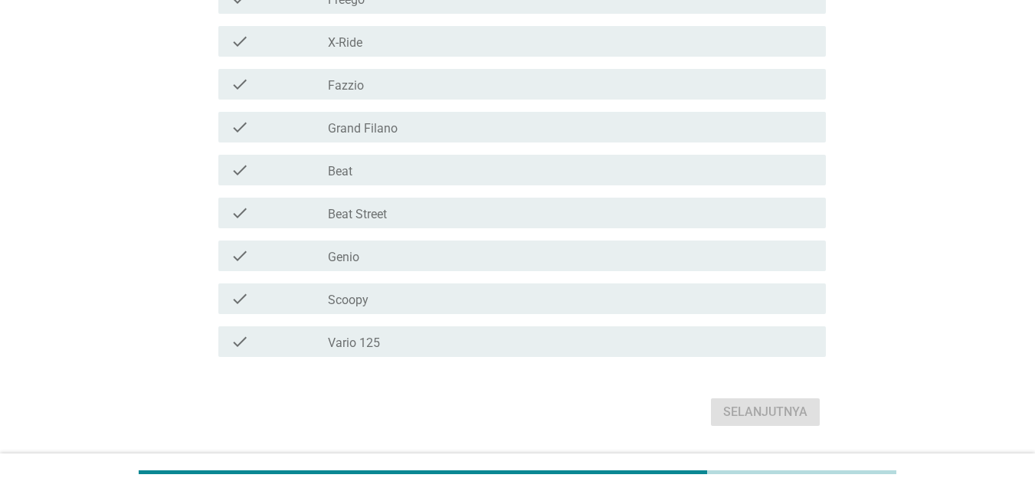
scroll to position [383, 0]
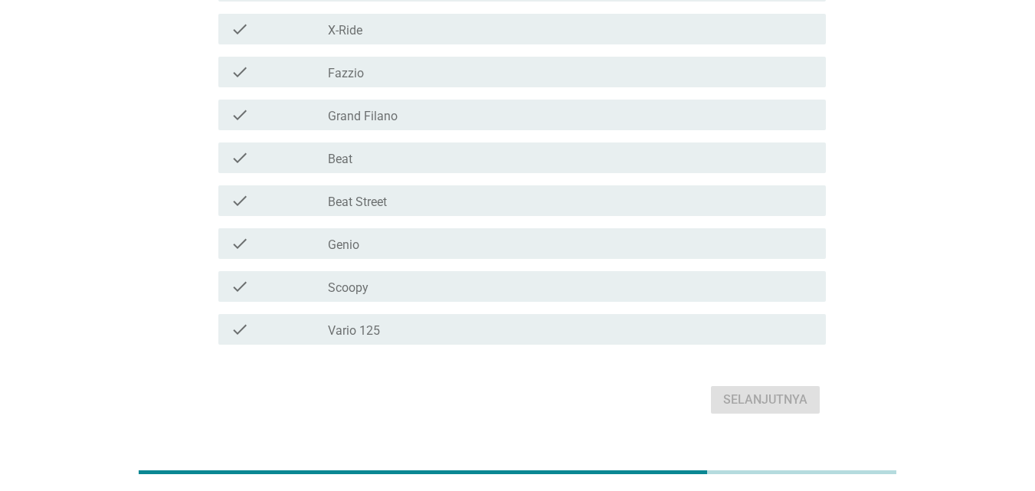
click at [365, 160] on div "check_box_outline_blank Beat" at bounding box center [571, 158] width 486 height 18
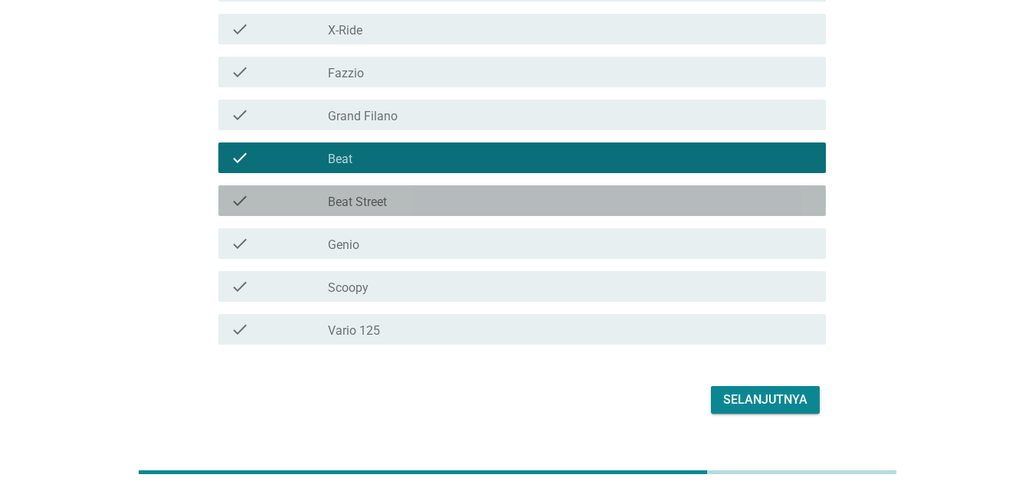
click at [376, 199] on label "Beat Street" at bounding box center [357, 202] width 59 height 15
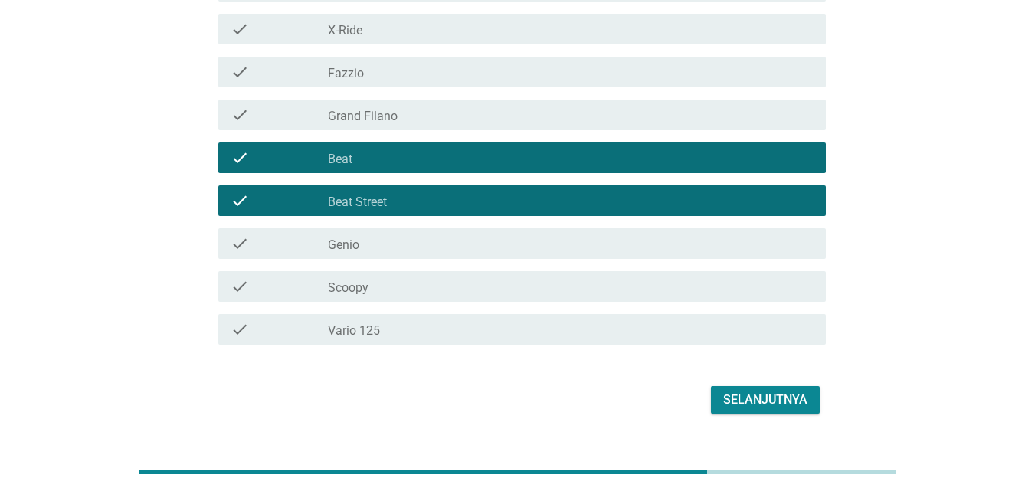
click at [762, 380] on form "Pilihlah sepeda motor yang cocok dengan pernyataan dibawah ini (Jawaban bisa le…" at bounding box center [517, 51] width 617 height 733
click at [765, 386] on button "Selanjutnya" at bounding box center [765, 400] width 109 height 28
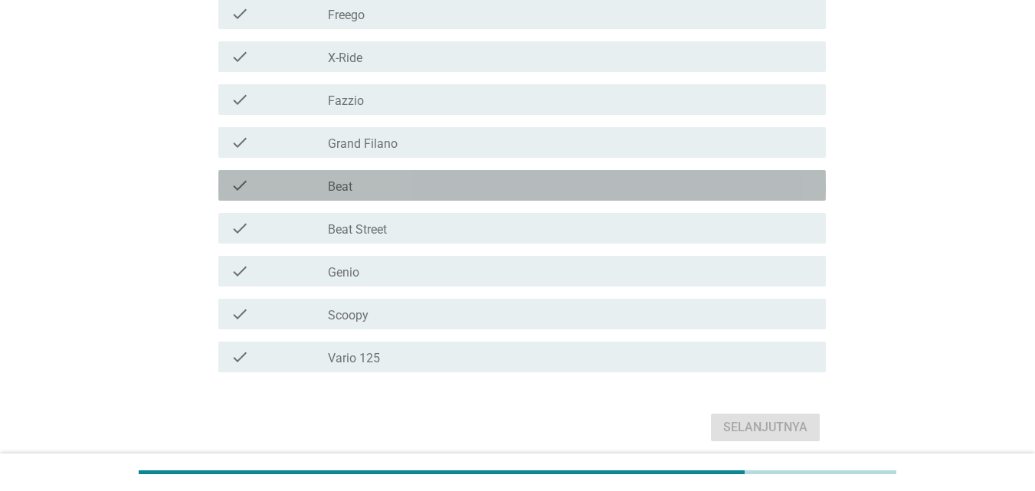
click at [377, 193] on div "check_box_outline_blank Beat" at bounding box center [571, 185] width 486 height 18
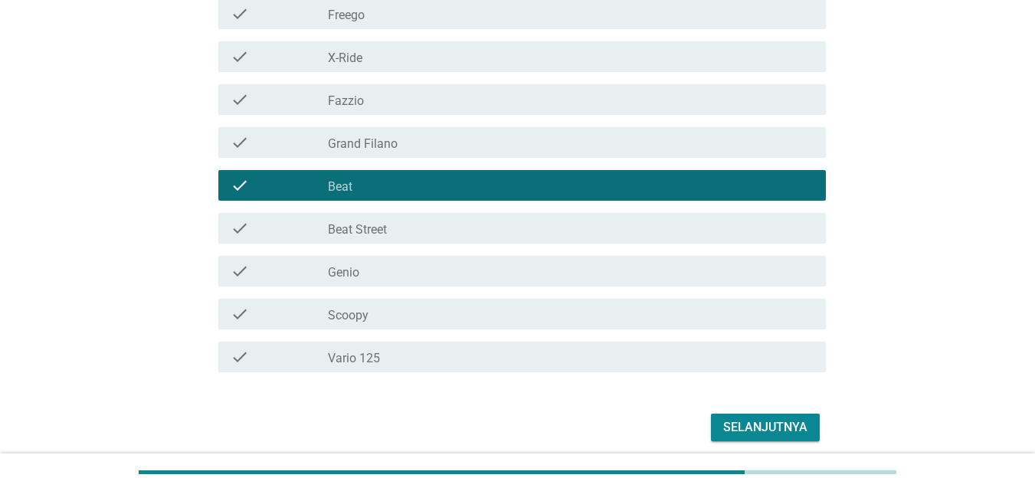
click at [378, 223] on label "Beat Street" at bounding box center [357, 229] width 59 height 15
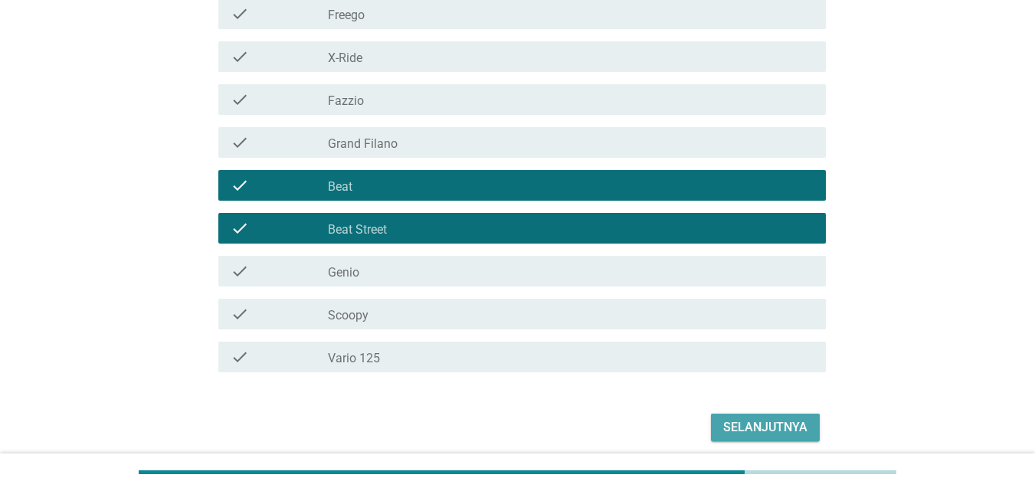
click at [751, 414] on button "Selanjutnya" at bounding box center [765, 428] width 109 height 28
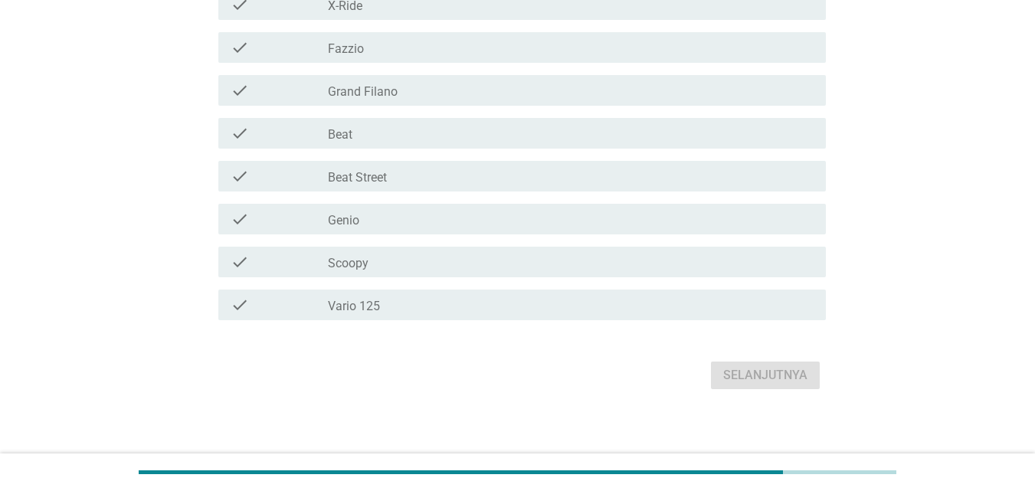
scroll to position [443, 0]
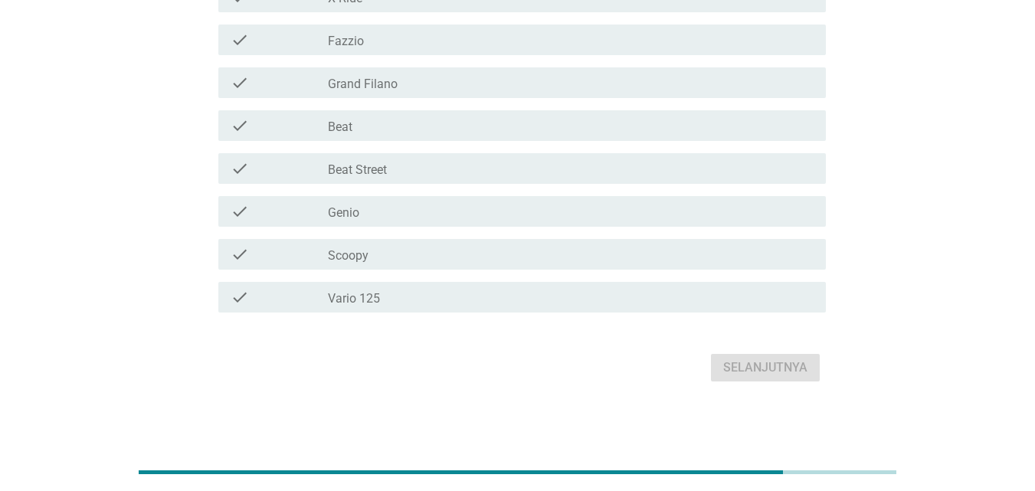
click at [358, 132] on div "check_box_outline_blank Beat" at bounding box center [571, 125] width 486 height 18
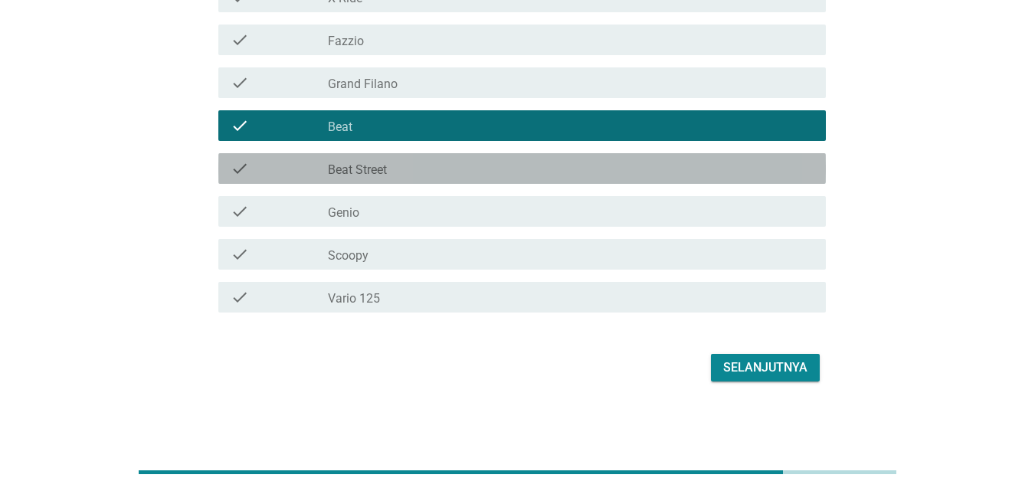
click at [358, 165] on label "Beat Street" at bounding box center [357, 169] width 59 height 15
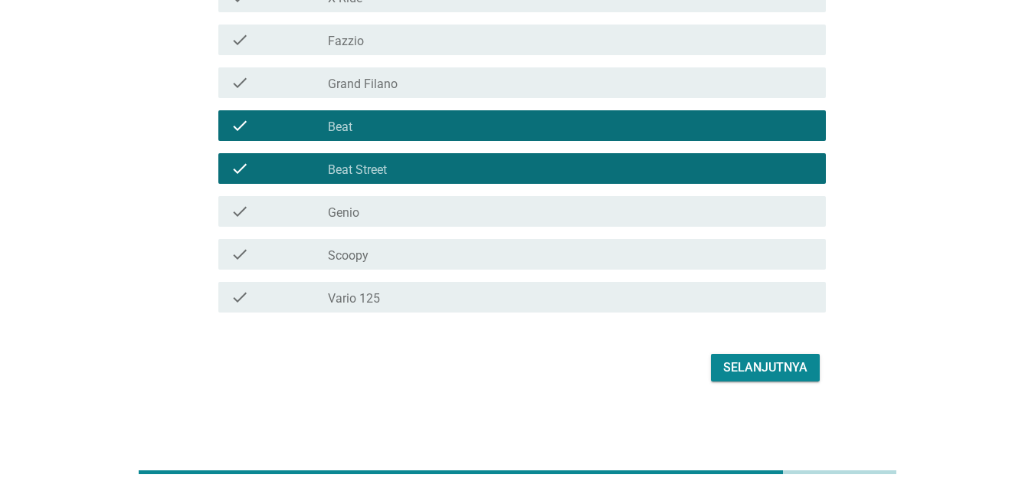
click at [771, 362] on div "Selanjutnya" at bounding box center [765, 367] width 84 height 18
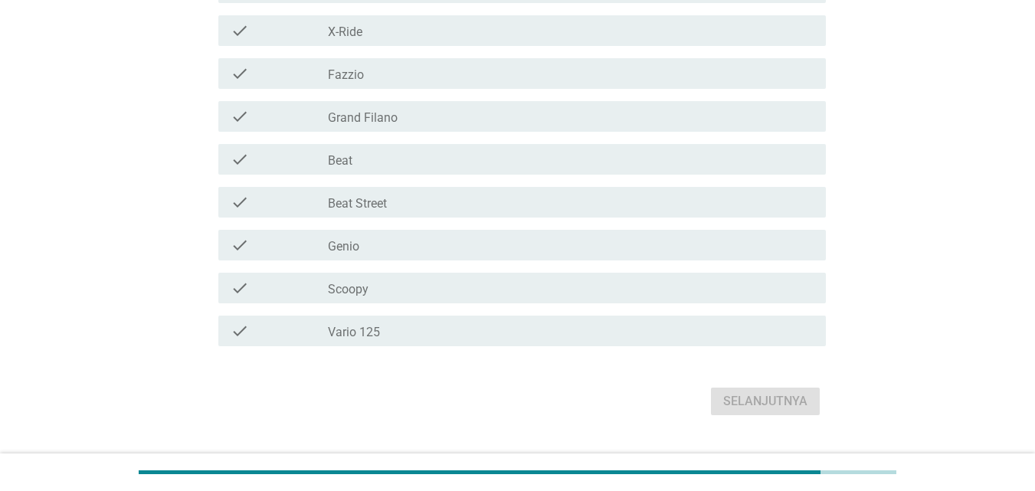
scroll to position [383, 0]
click at [417, 165] on div "check_box_outline_blank Beat" at bounding box center [571, 158] width 486 height 18
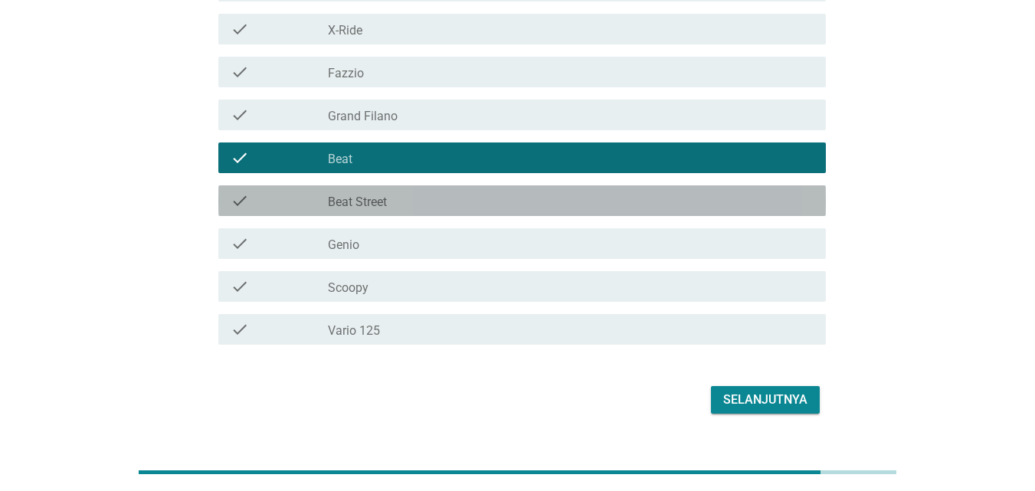
click at [416, 208] on div "check_box_outline_blank Beat Street" at bounding box center [571, 201] width 486 height 18
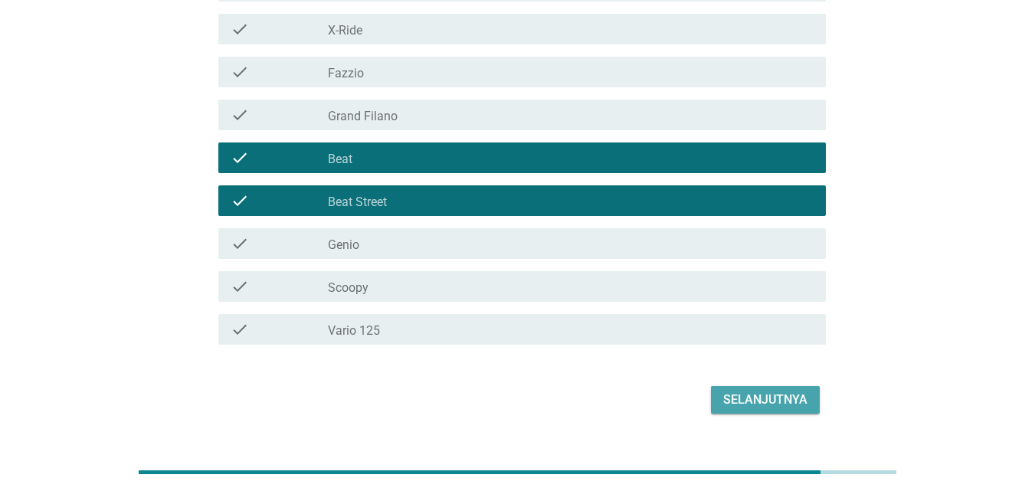
click at [800, 400] on div "Selanjutnya" at bounding box center [765, 400] width 84 height 18
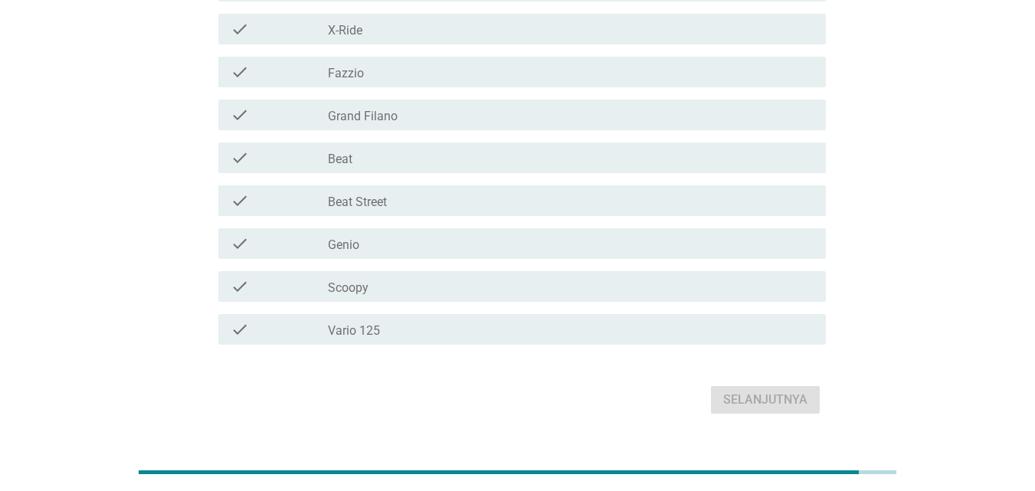
click at [381, 160] on div "check_box_outline_blank Beat" at bounding box center [571, 158] width 486 height 18
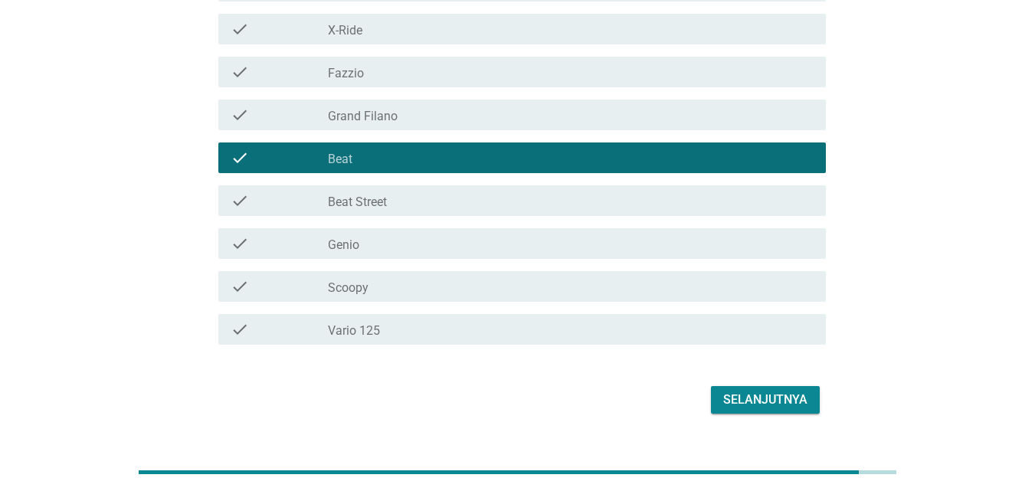
drag, startPoint x: 432, startPoint y: 224, endPoint x: 449, endPoint y: 208, distance: 23.3
click at [433, 224] on div "check check_box_outline_blank Genio" at bounding box center [517, 243] width 617 height 43
click at [450, 207] on div "check_box_outline_blank Beat Street" at bounding box center [571, 201] width 486 height 18
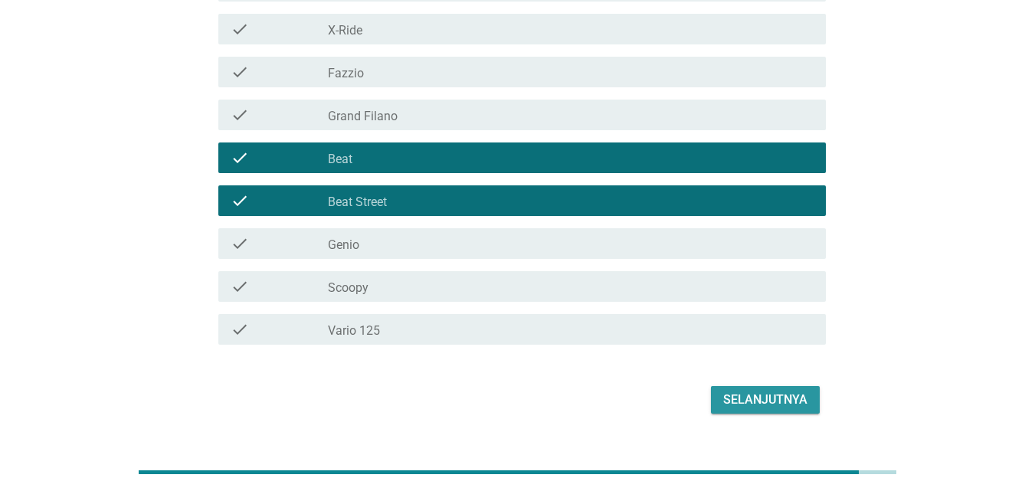
click at [797, 399] on div "Selanjutnya" at bounding box center [765, 400] width 84 height 18
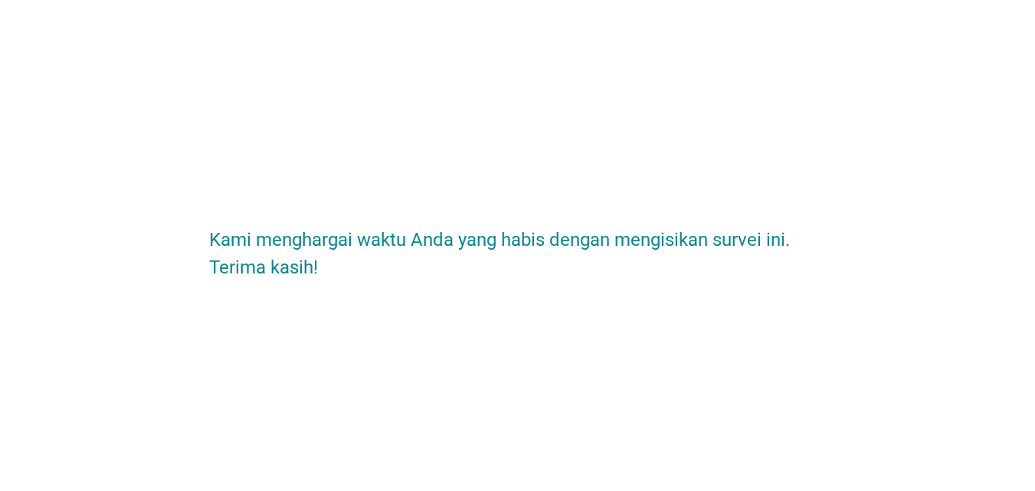
scroll to position [0, 0]
